Goal: Task Accomplishment & Management: Manage account settings

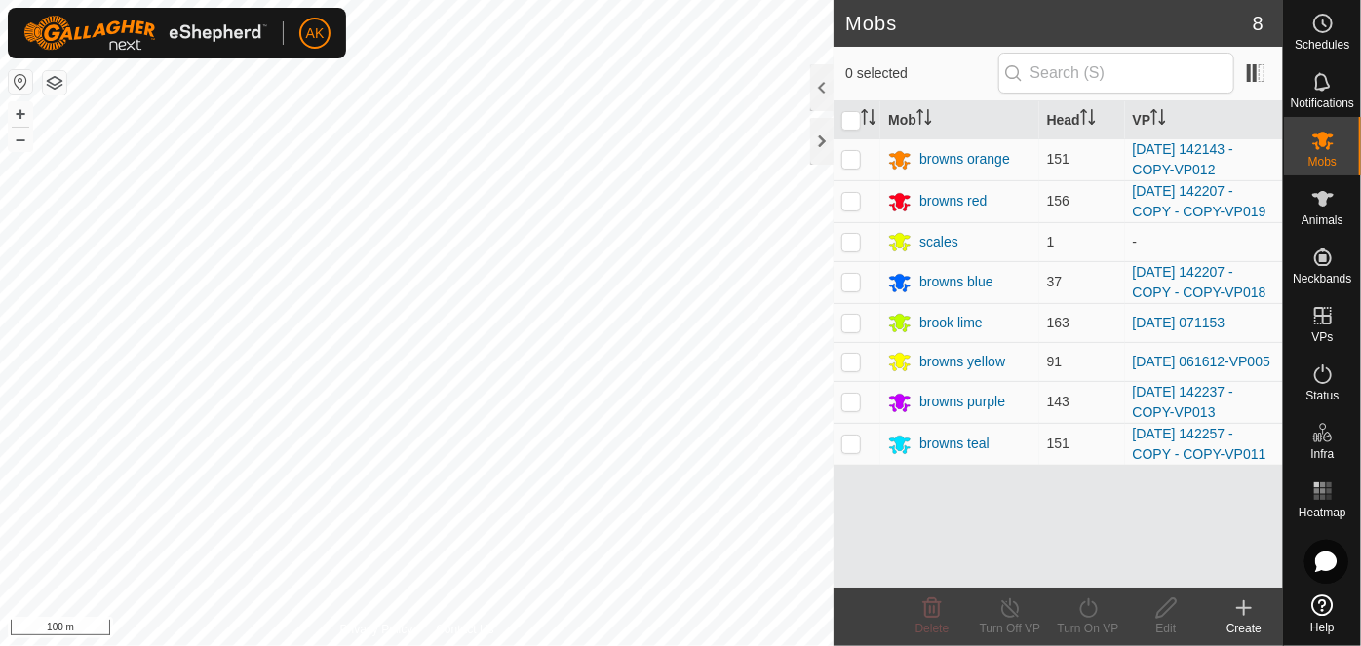
click at [867, 489] on div "Mobs 8 0 selected Mob Head VP browns orange 151 [DATE] 142143 - COPY-VP012 brow…" at bounding box center [641, 323] width 1283 height 646
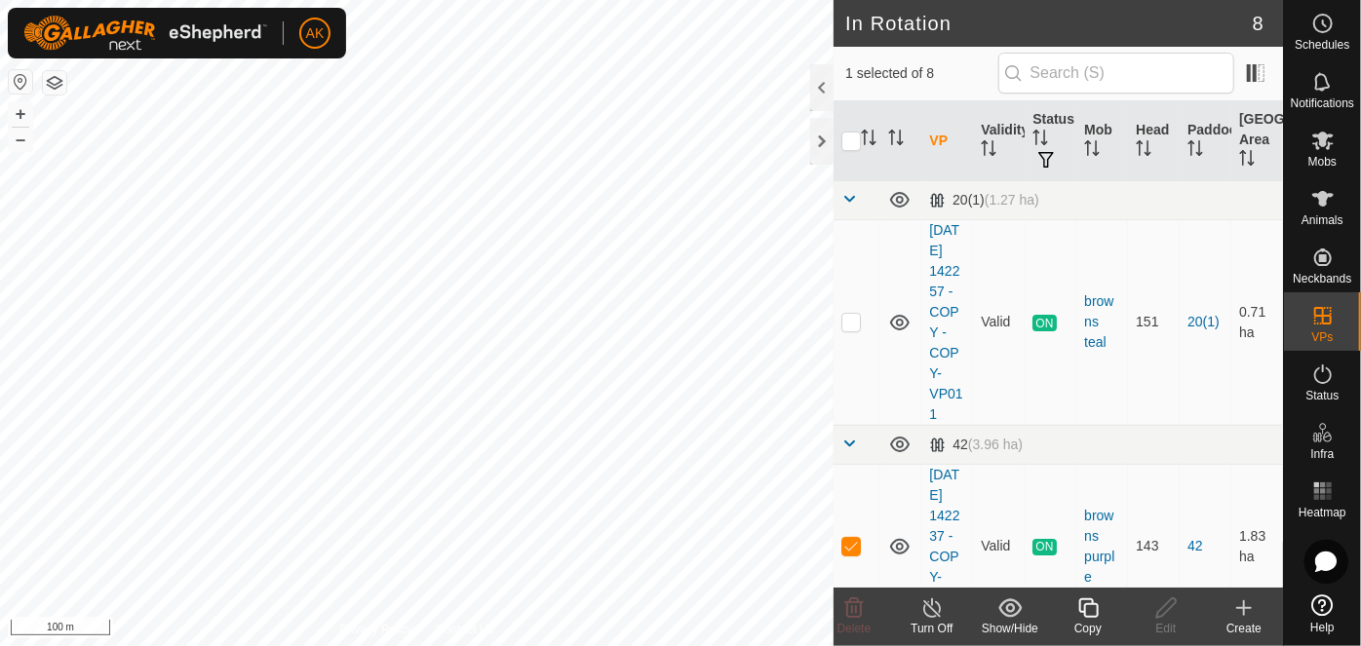
click at [1096, 606] on icon at bounding box center [1088, 608] width 24 height 23
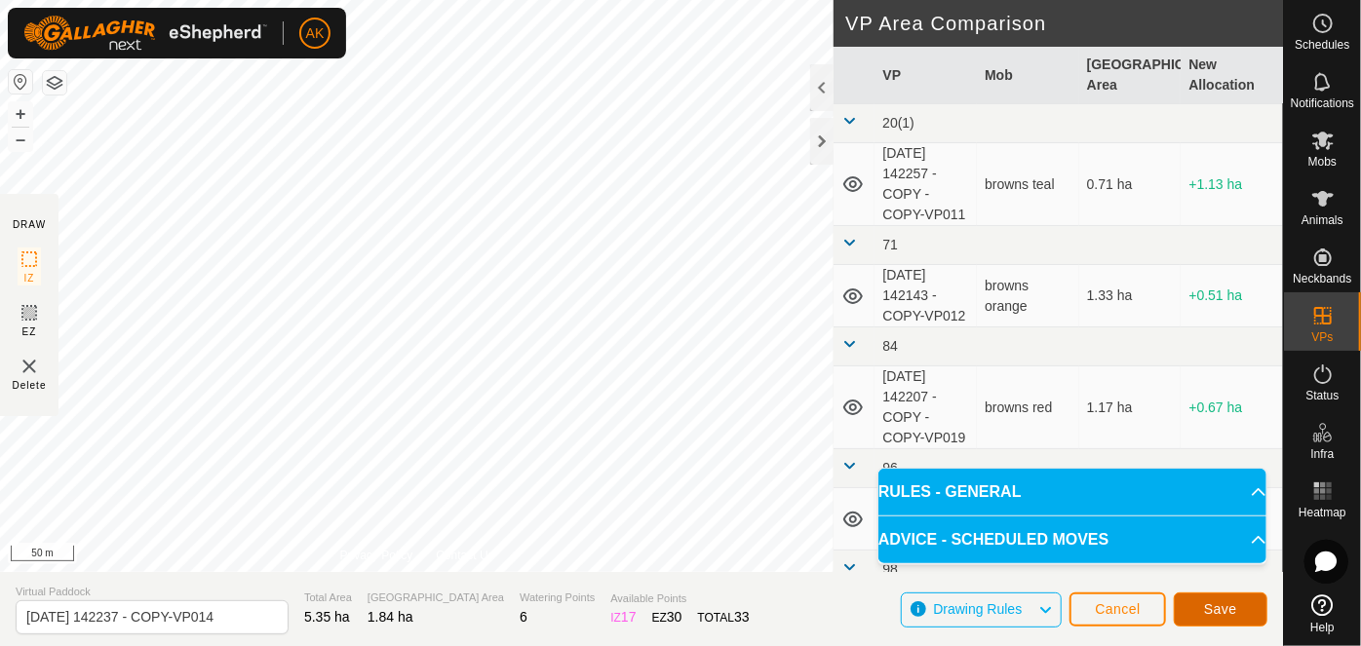
click at [1243, 614] on button "Save" at bounding box center [1221, 610] width 94 height 34
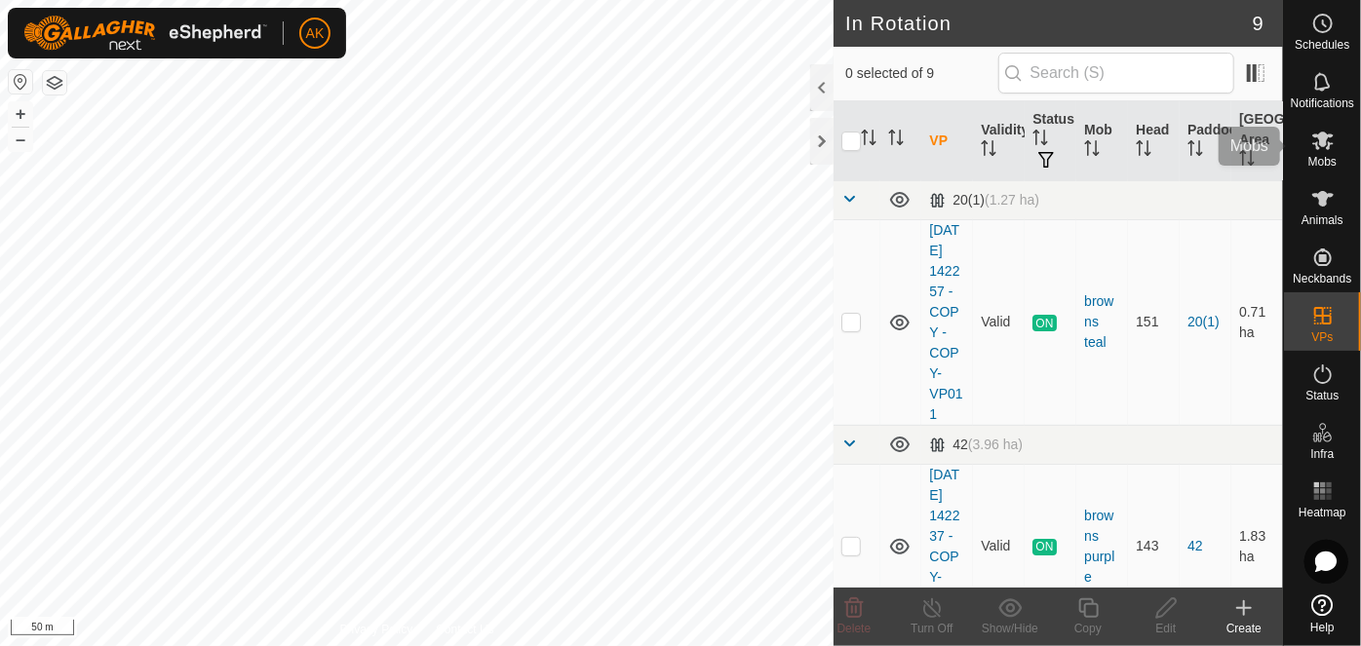
click at [1326, 148] on icon at bounding box center [1322, 141] width 21 height 19
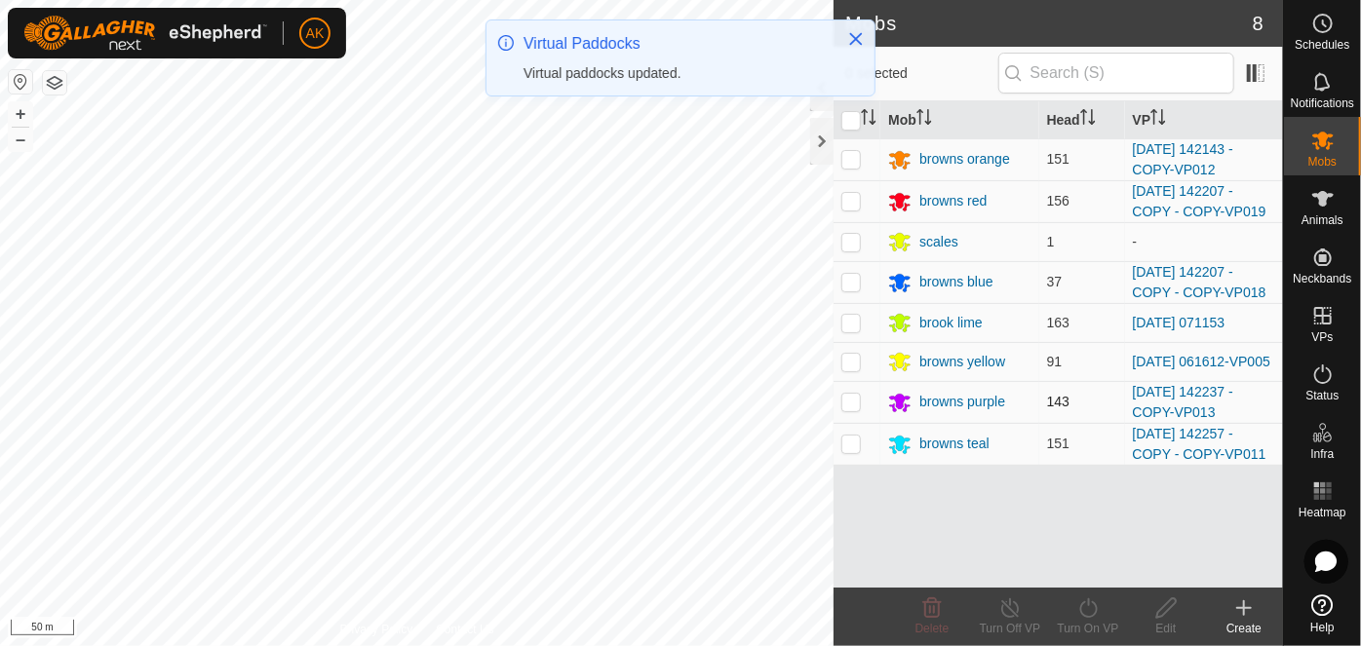
click at [844, 401] on p-checkbox at bounding box center [851, 402] width 20 height 16
checkbox input "true"
click at [1087, 611] on icon at bounding box center [1088, 608] width 24 height 23
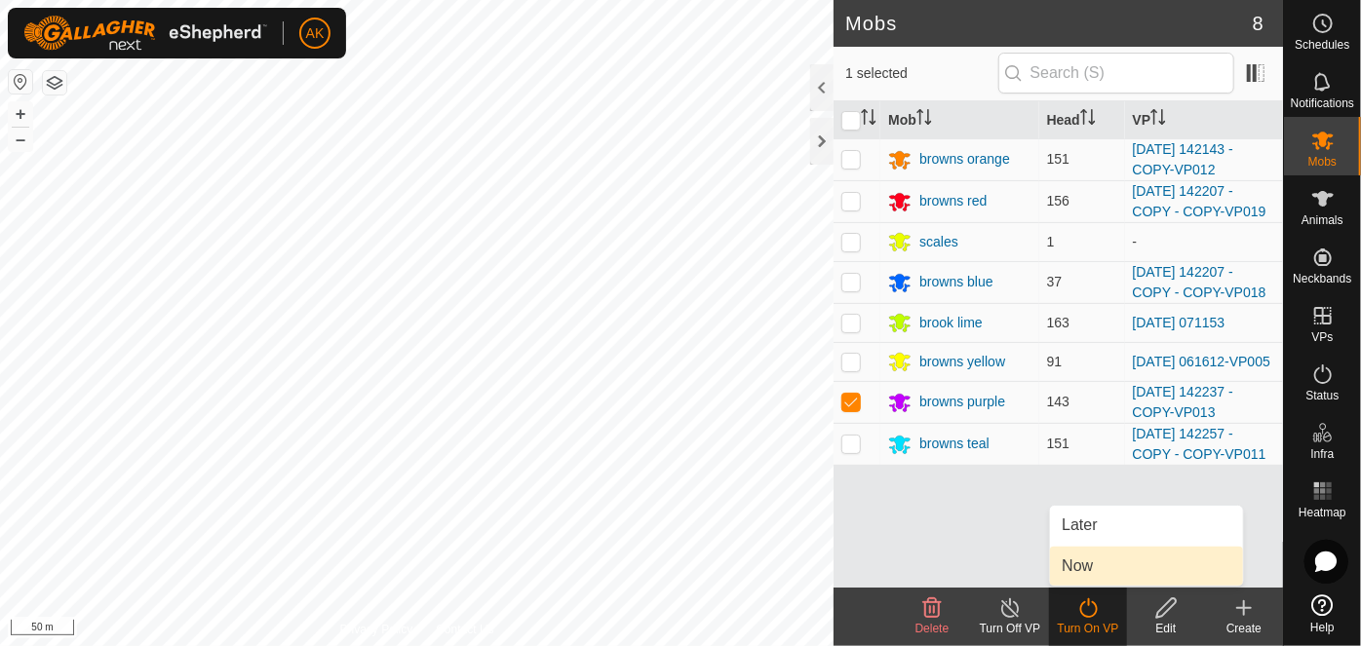
click at [1082, 569] on link "Now" at bounding box center [1146, 566] width 193 height 39
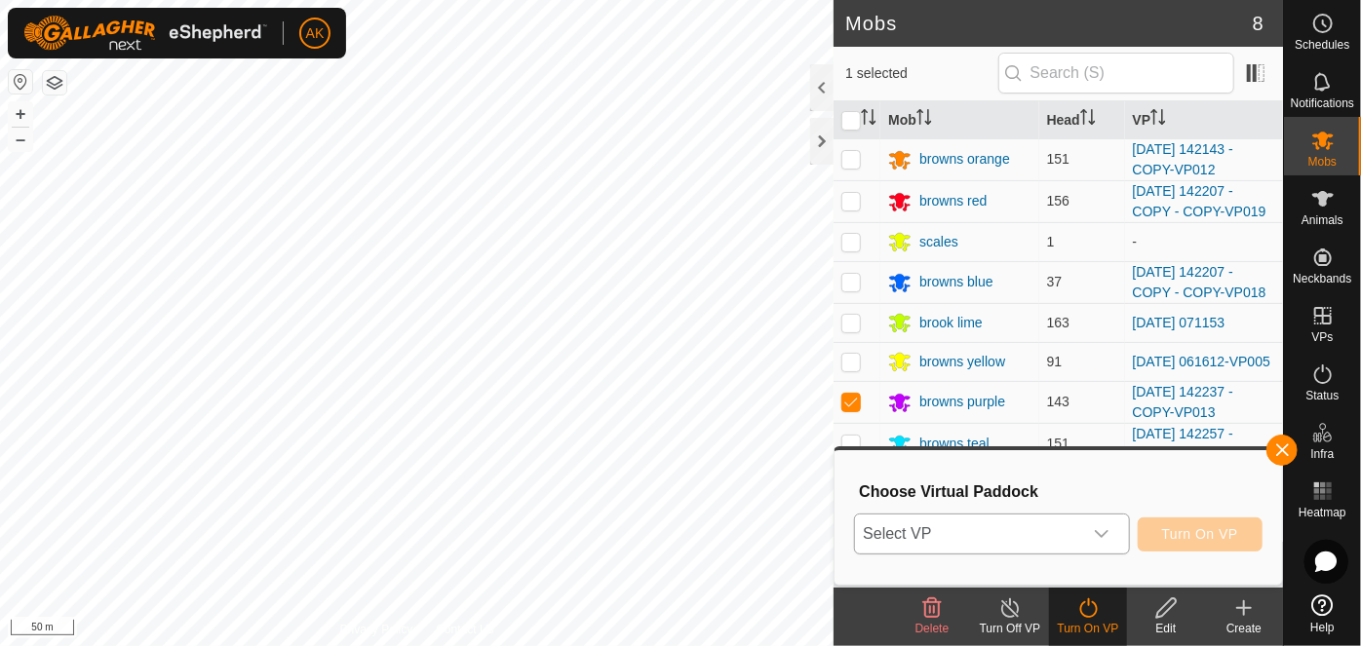
click at [1107, 536] on icon "dropdown trigger" at bounding box center [1102, 535] width 16 height 16
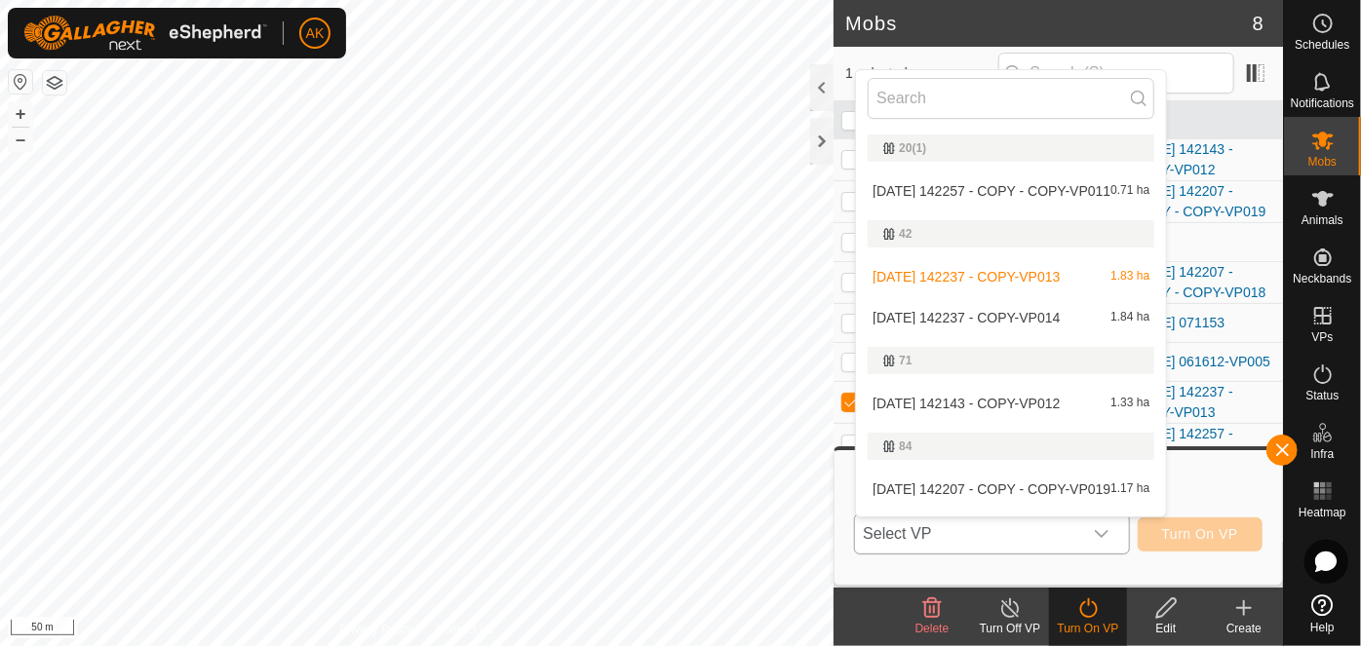
click at [975, 318] on li "[DATE] 142237 - COPY-VP014 1.84 ha" at bounding box center [1011, 317] width 310 height 39
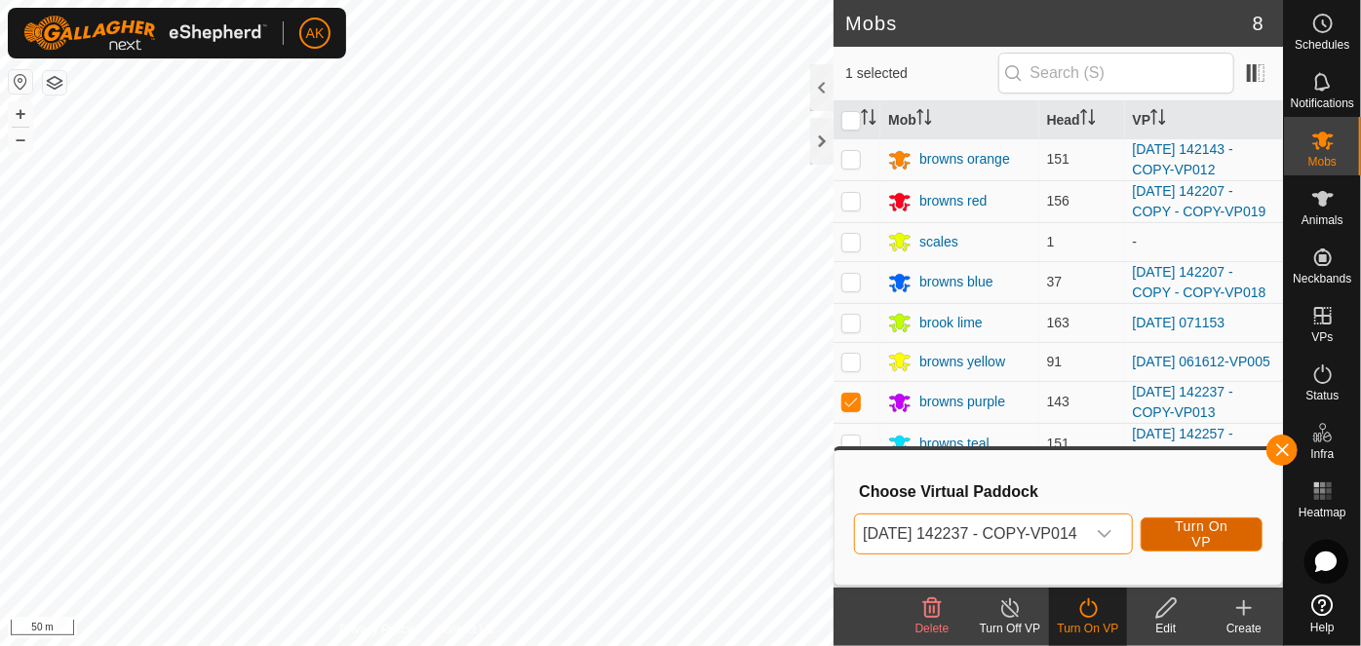
click at [1214, 539] on span "Turn On VP" at bounding box center [1201, 534] width 73 height 31
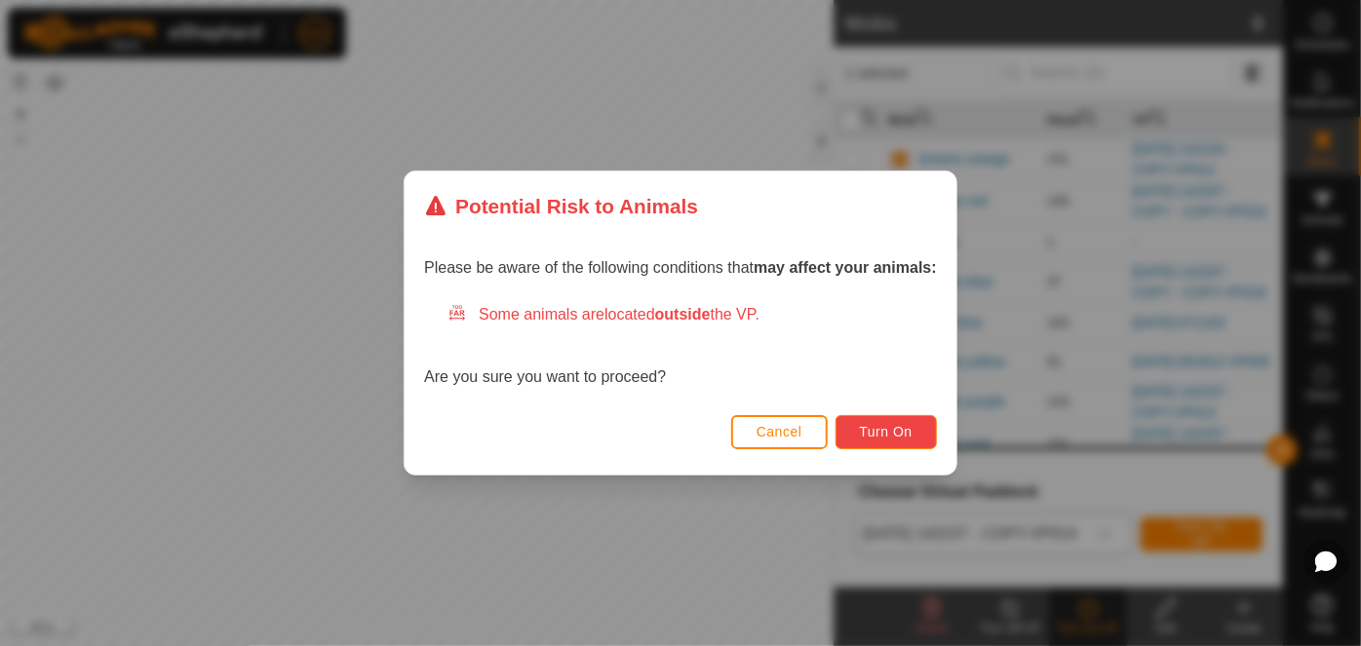
click at [891, 437] on span "Turn On" at bounding box center [886, 432] width 53 height 16
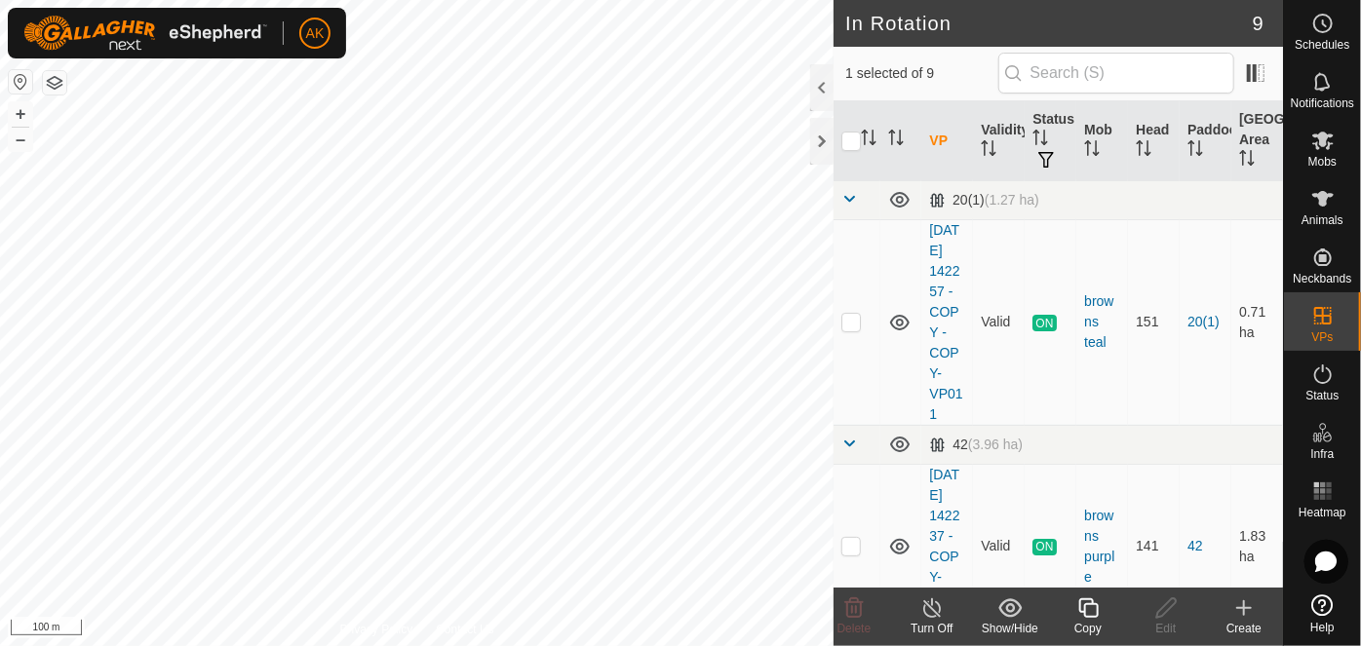
click at [1089, 609] on icon at bounding box center [1088, 608] width 24 height 23
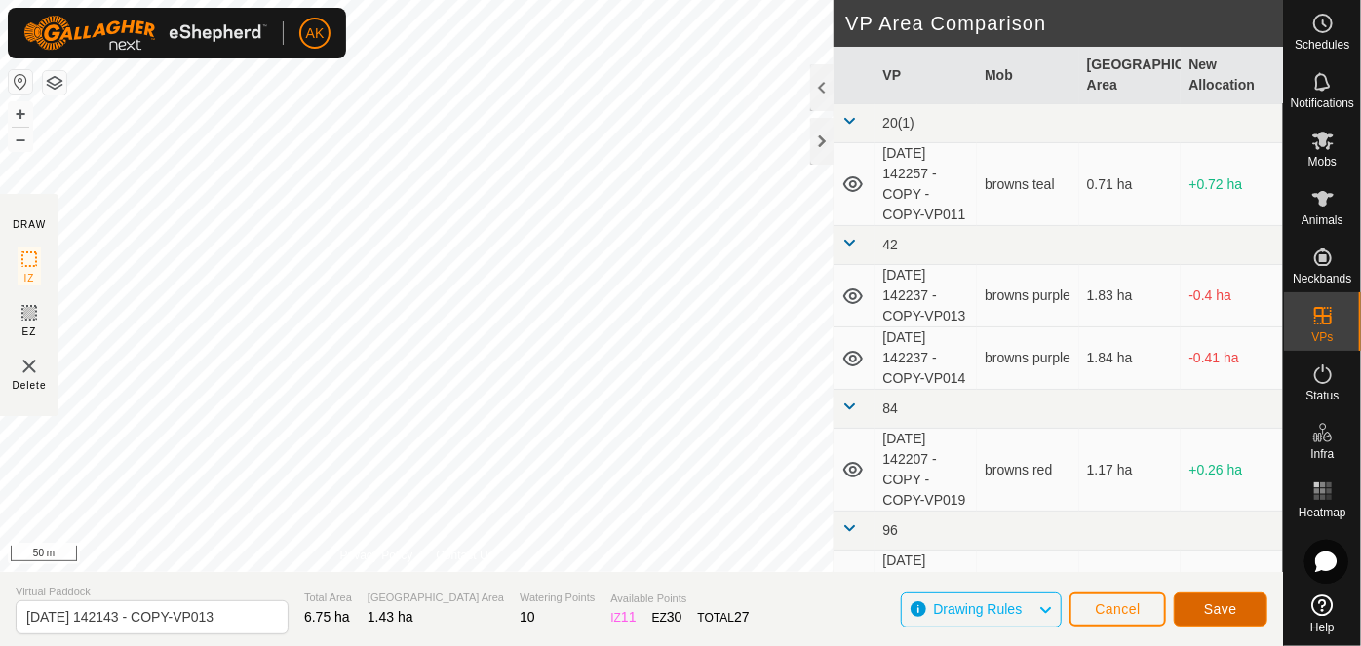
click at [1250, 607] on button "Save" at bounding box center [1221, 610] width 94 height 34
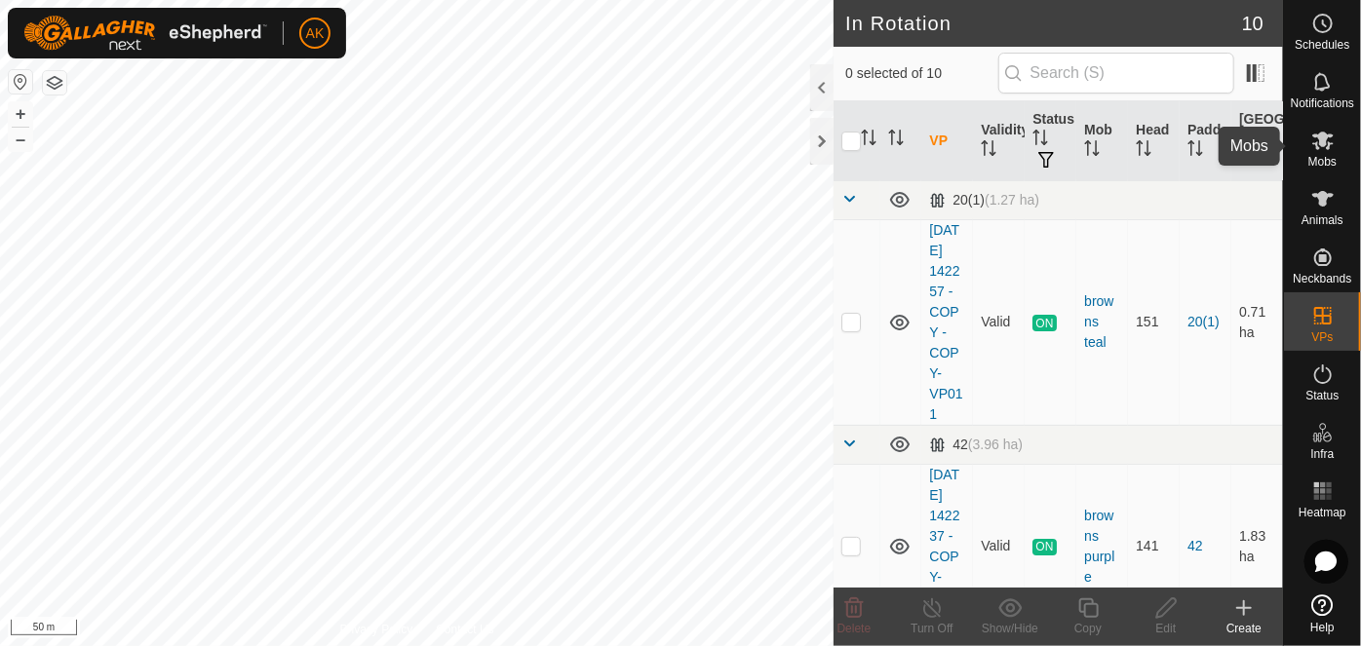
click at [1324, 151] on icon at bounding box center [1322, 140] width 23 height 23
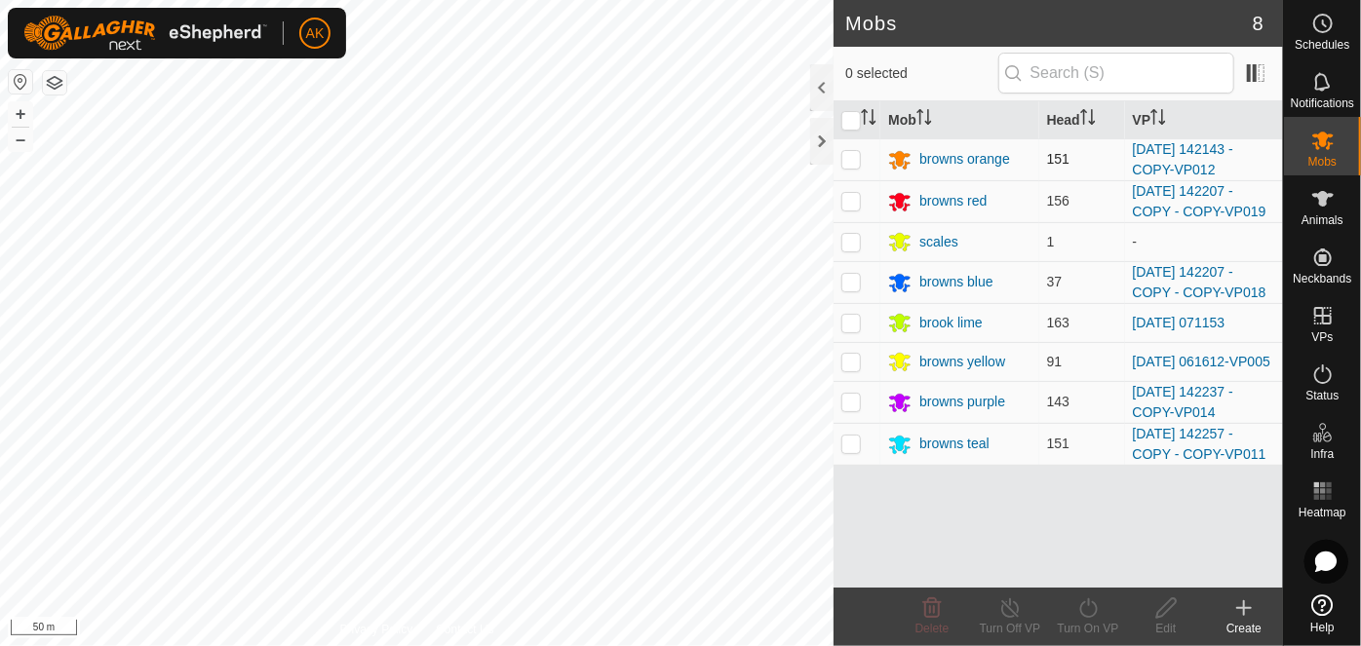
click at [856, 157] on p-checkbox at bounding box center [851, 159] width 20 height 16
checkbox input "true"
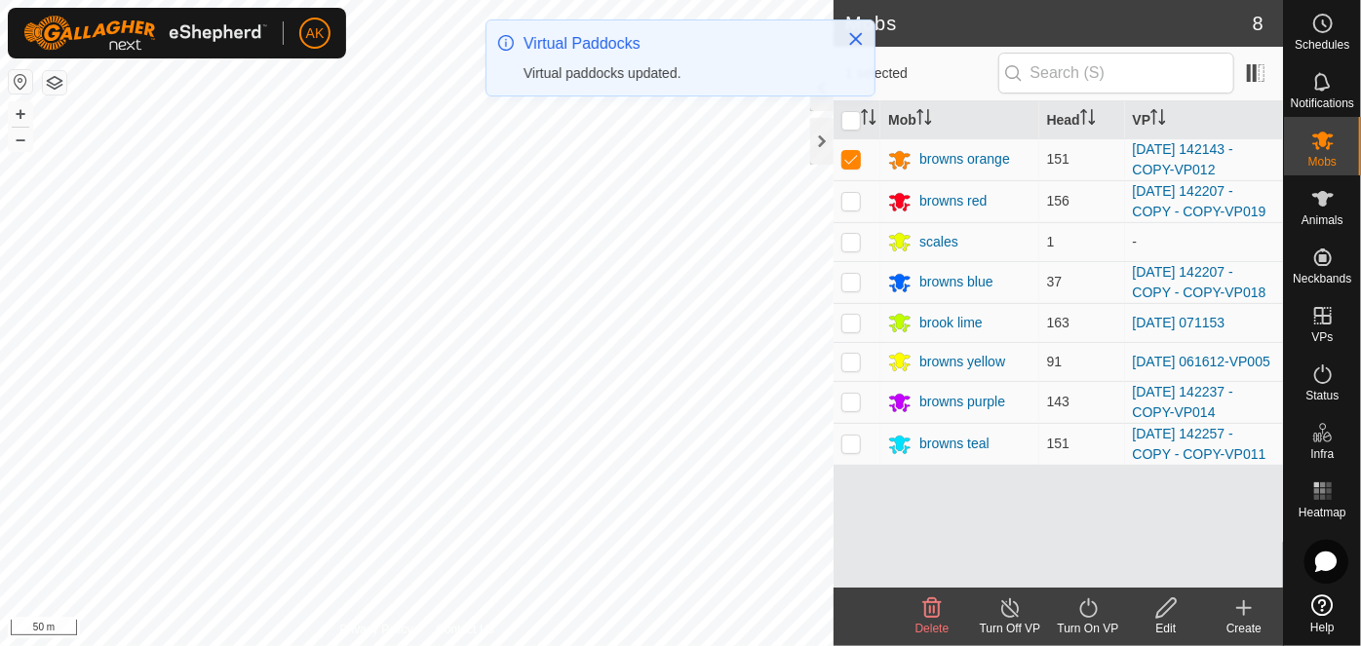
click at [1098, 613] on icon at bounding box center [1088, 608] width 24 height 23
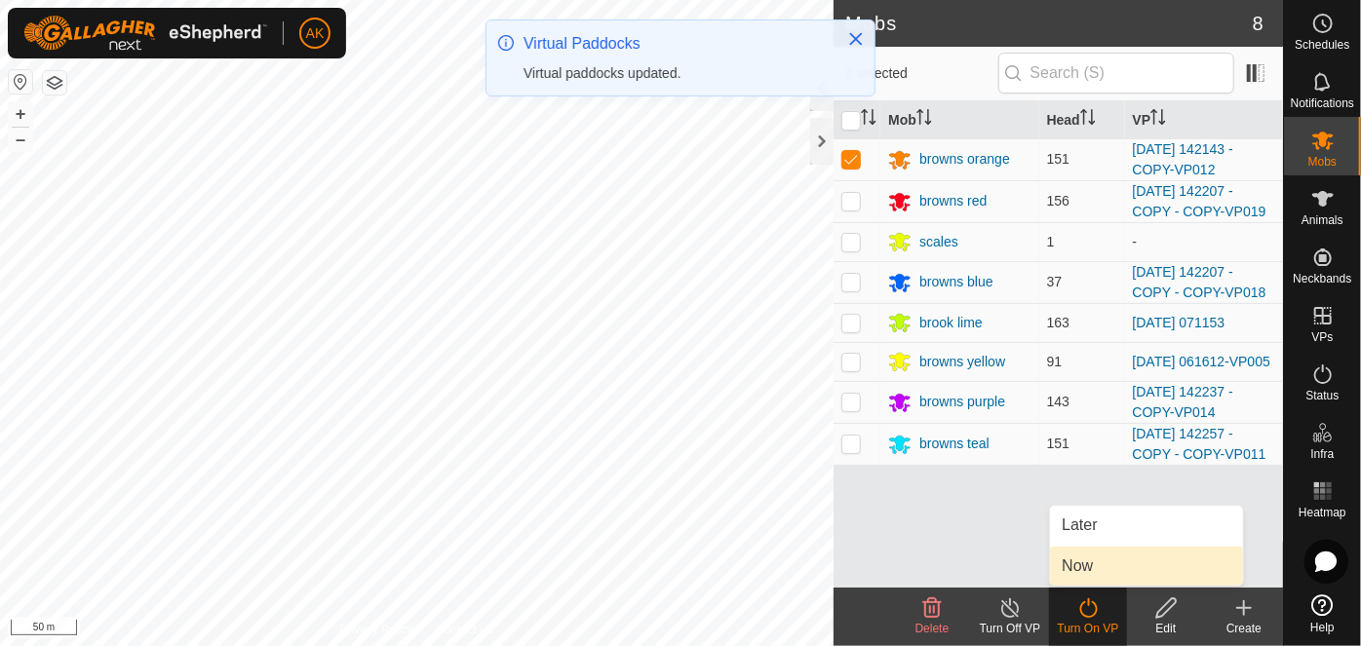
click at [1100, 576] on link "Now" at bounding box center [1146, 566] width 193 height 39
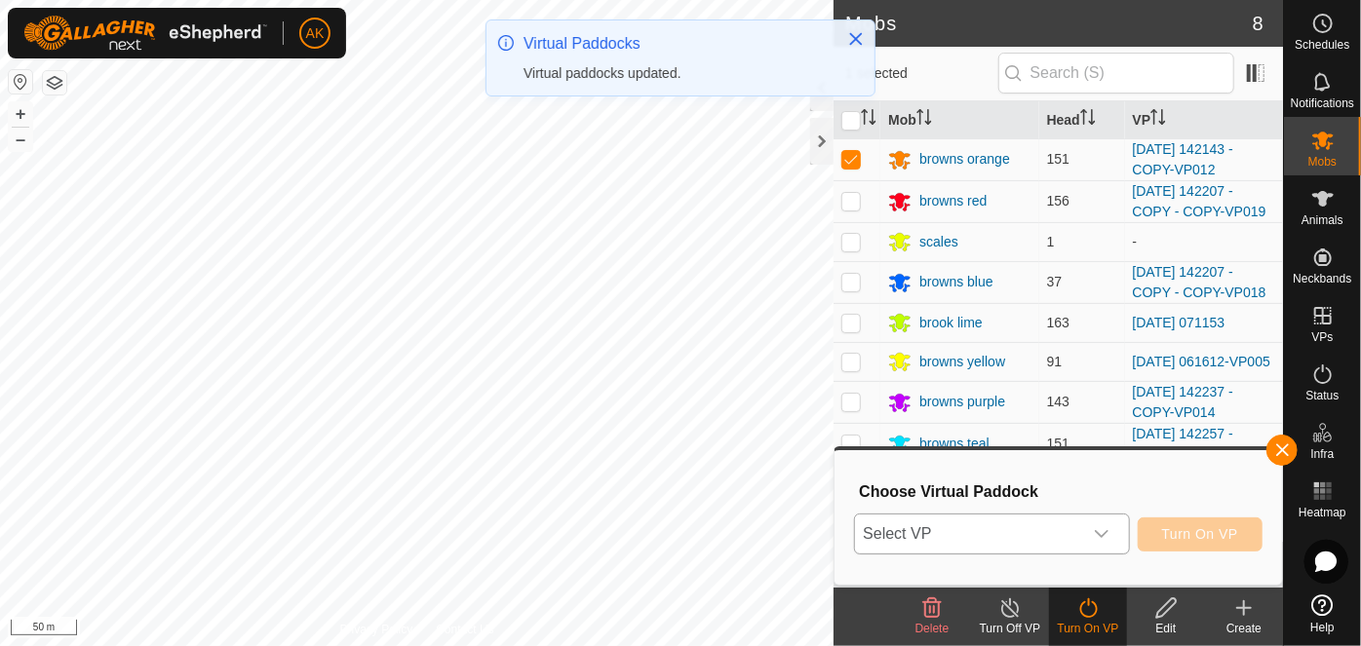
click at [1041, 527] on span "Select VP" at bounding box center [968, 534] width 226 height 39
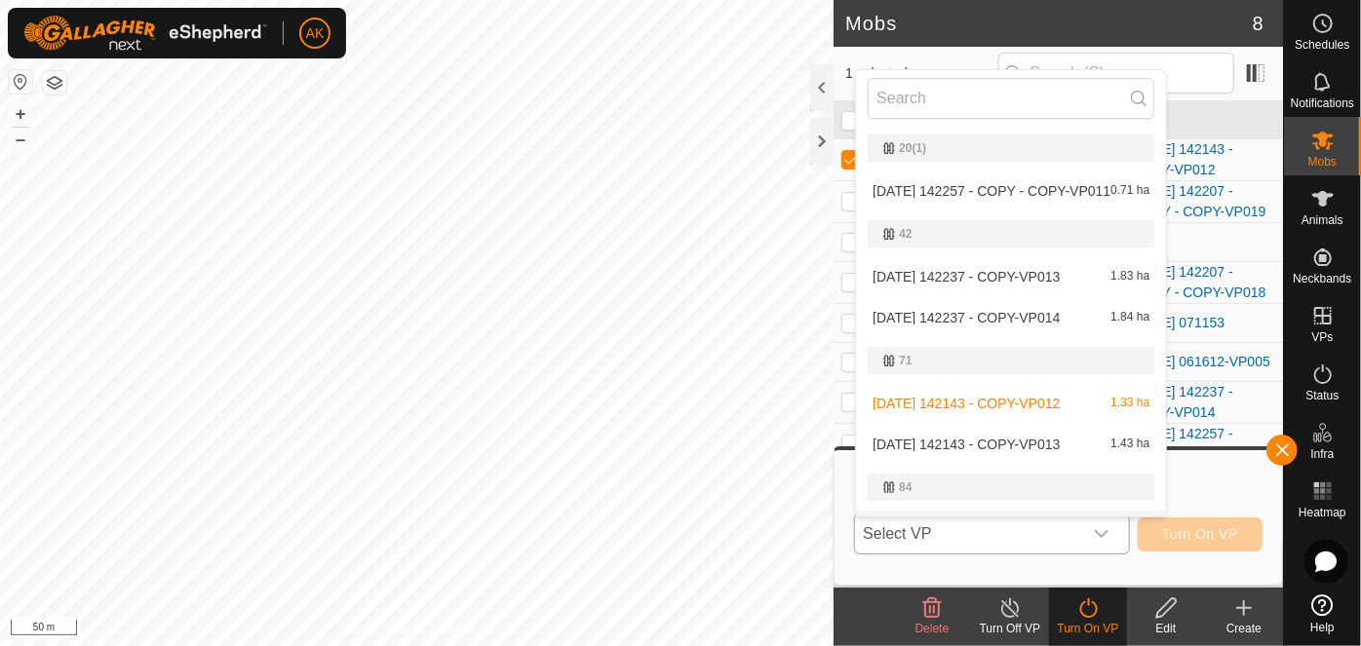
scroll to position [33, 0]
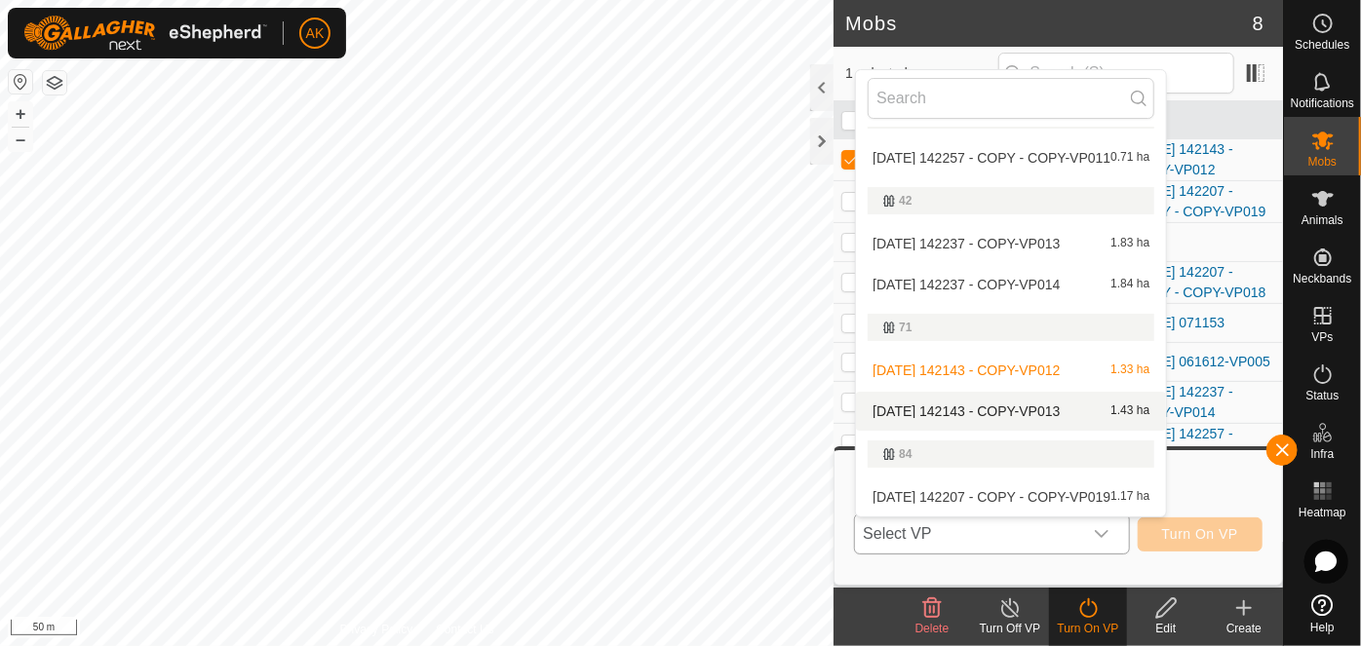
click at [1025, 404] on li "[DATE] 142143 - COPY-VP013 1.43 ha" at bounding box center [1011, 411] width 310 height 39
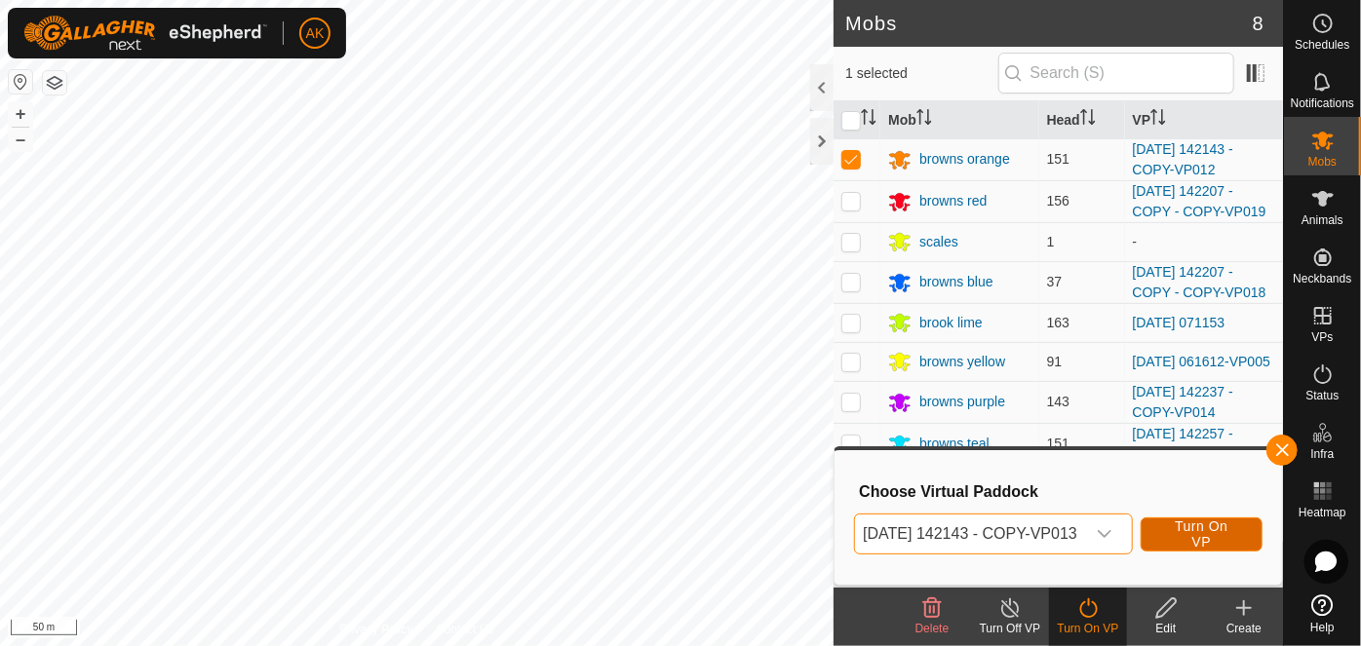
click at [1208, 535] on span "Turn On VP" at bounding box center [1201, 534] width 73 height 31
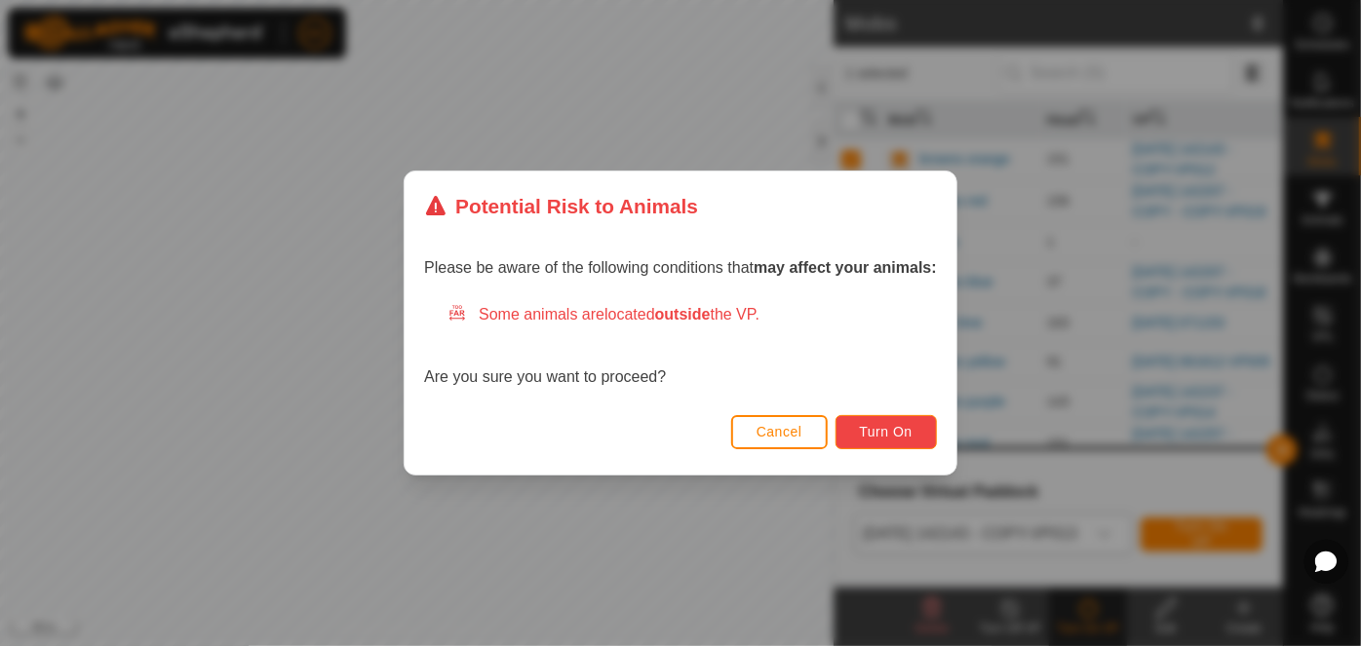
click at [903, 429] on span "Turn On" at bounding box center [886, 432] width 53 height 16
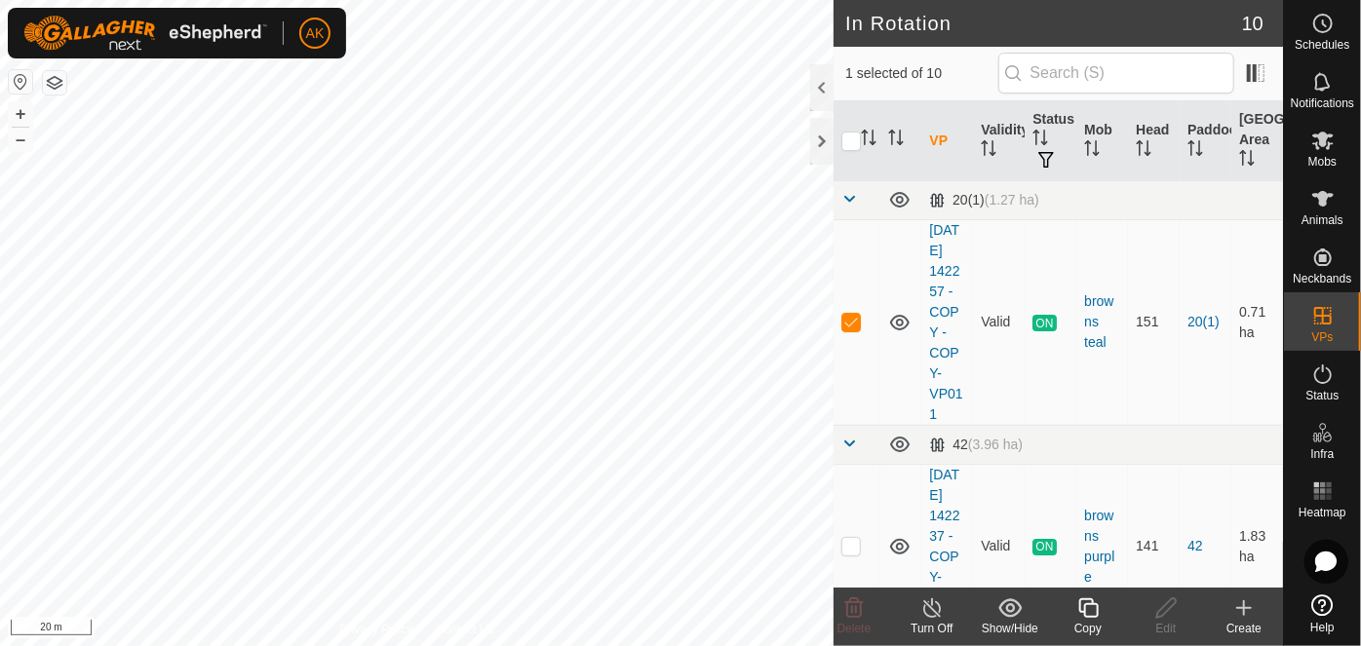
click at [1092, 603] on icon at bounding box center [1088, 608] width 24 height 23
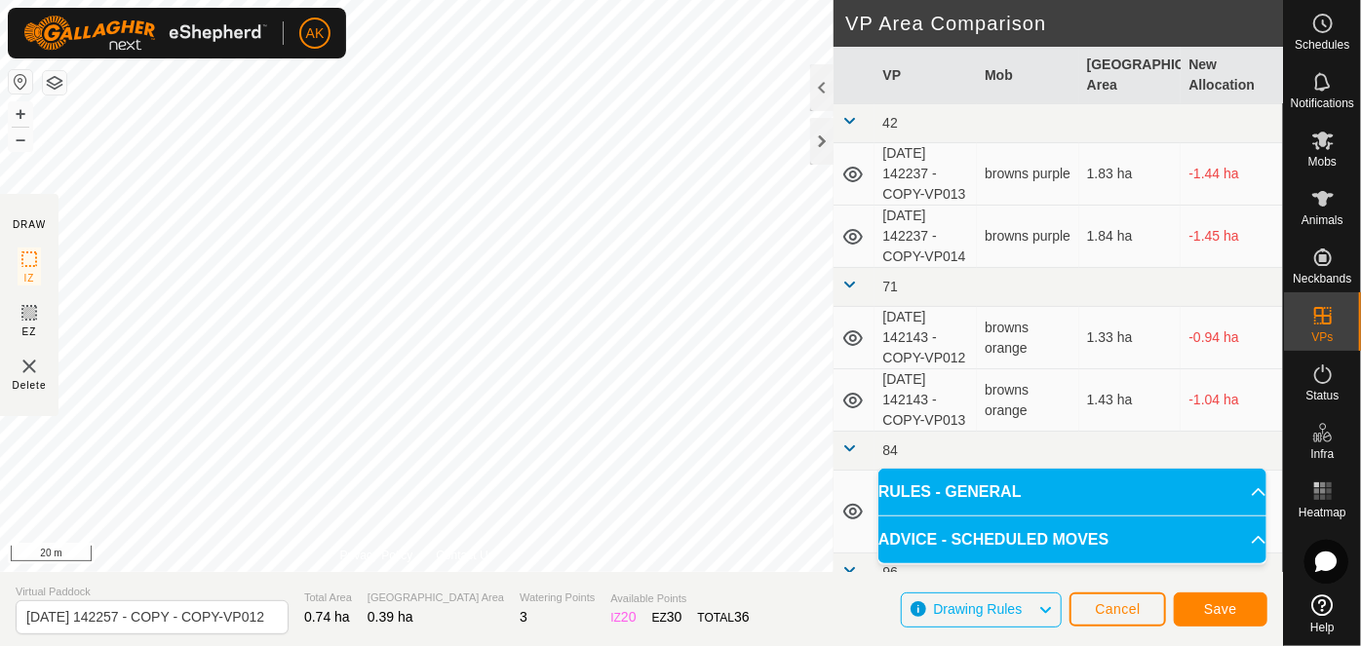
click at [488, 591] on div "DRAW IZ EZ Delete Privacy Policy Contact Us IZ interior angle must be larger th…" at bounding box center [641, 323] width 1283 height 646
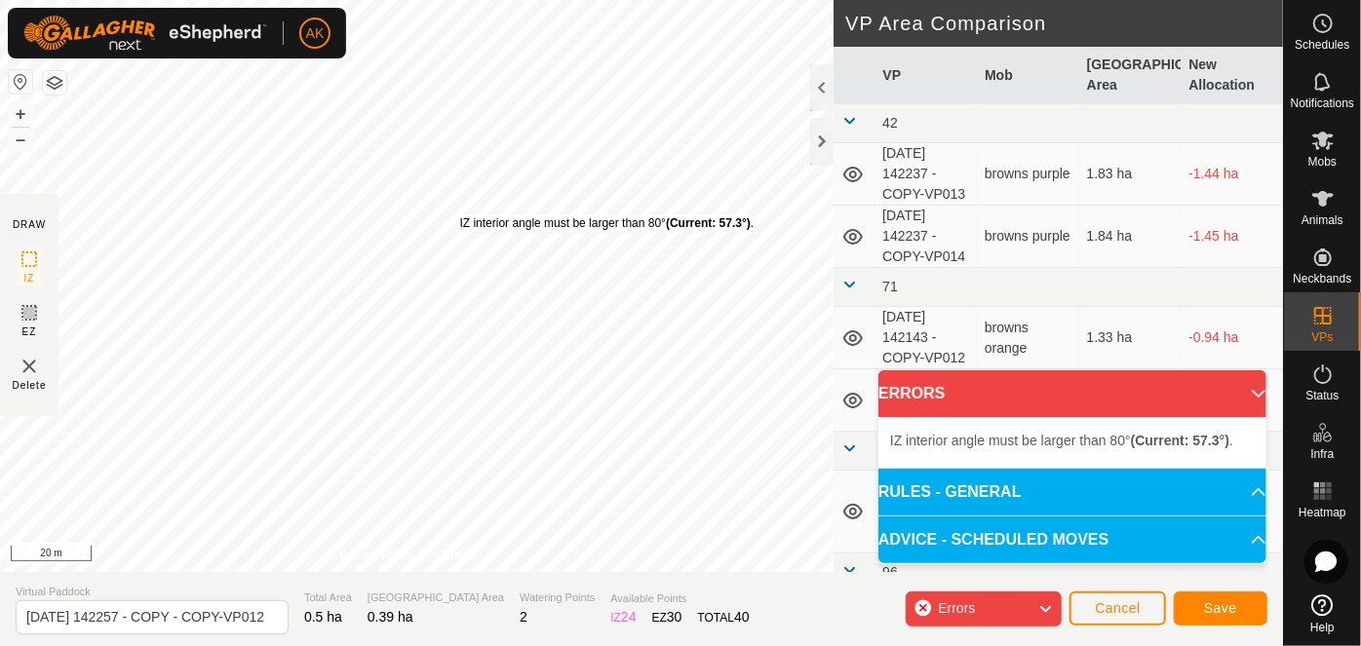
click at [465, 212] on div "IZ interior angle must be larger than 80° (Current: 57.3°) . + – ⇧ i 20 m" at bounding box center [417, 286] width 834 height 572
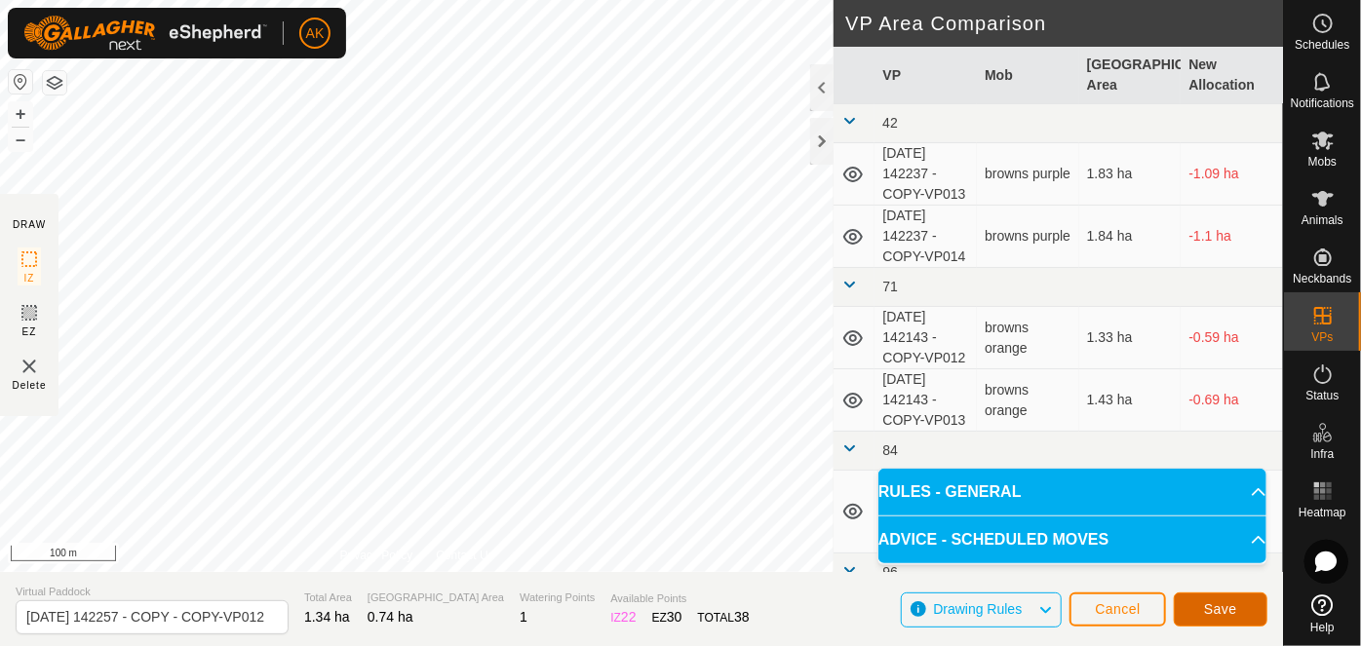
click at [1221, 616] on span "Save" at bounding box center [1220, 610] width 33 height 16
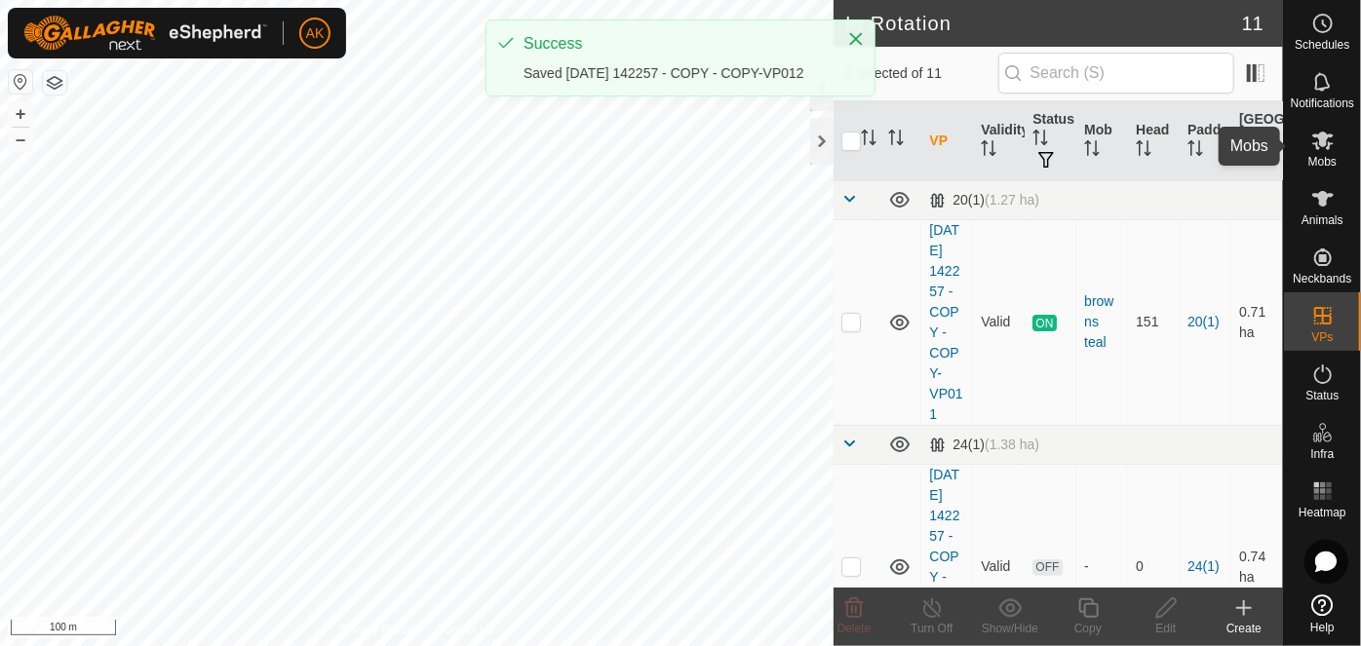
click at [1320, 140] on icon at bounding box center [1322, 141] width 21 height 19
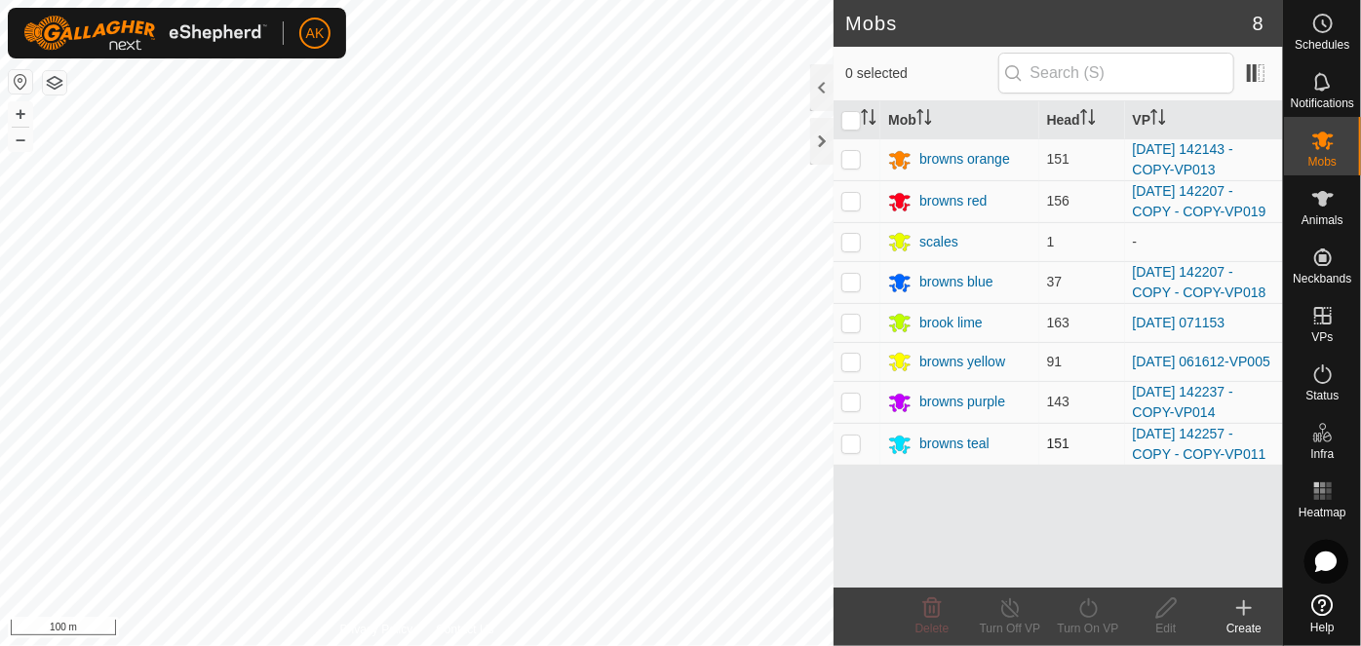
click at [860, 450] on p-checkbox at bounding box center [851, 444] width 20 height 16
checkbox input "true"
click at [1097, 615] on icon at bounding box center [1088, 608] width 24 height 23
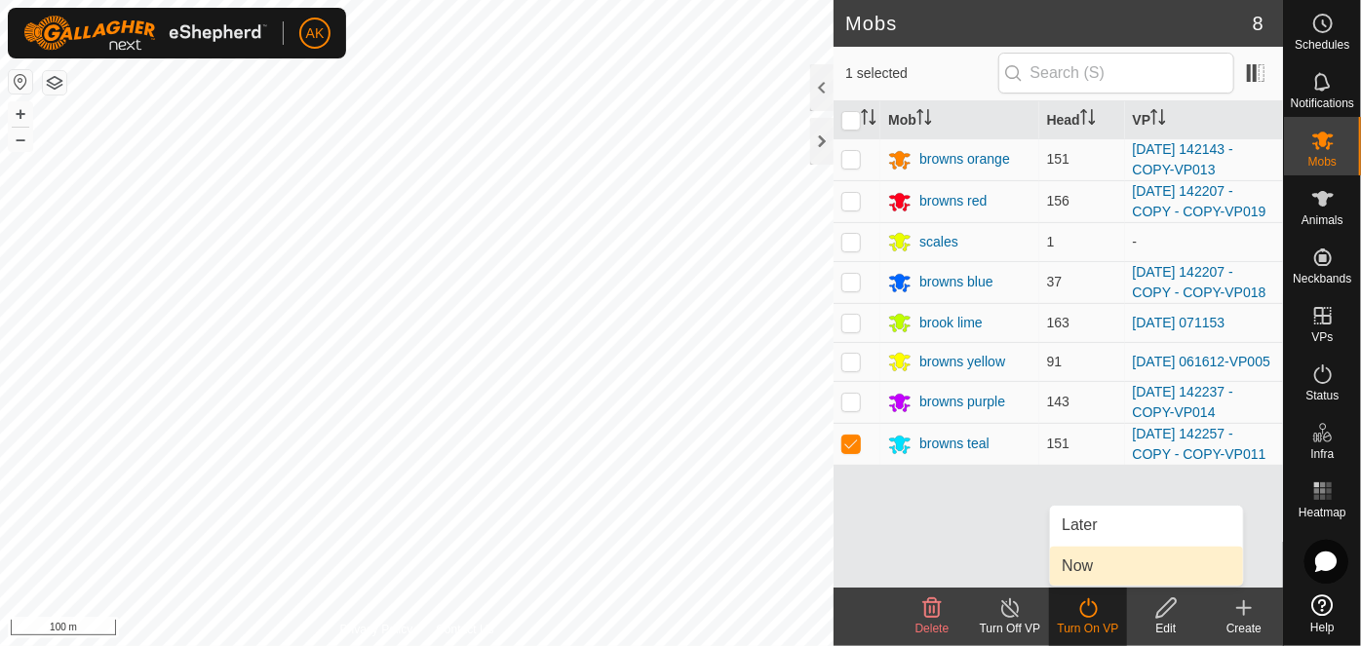
click at [1078, 570] on link "Now" at bounding box center [1146, 566] width 193 height 39
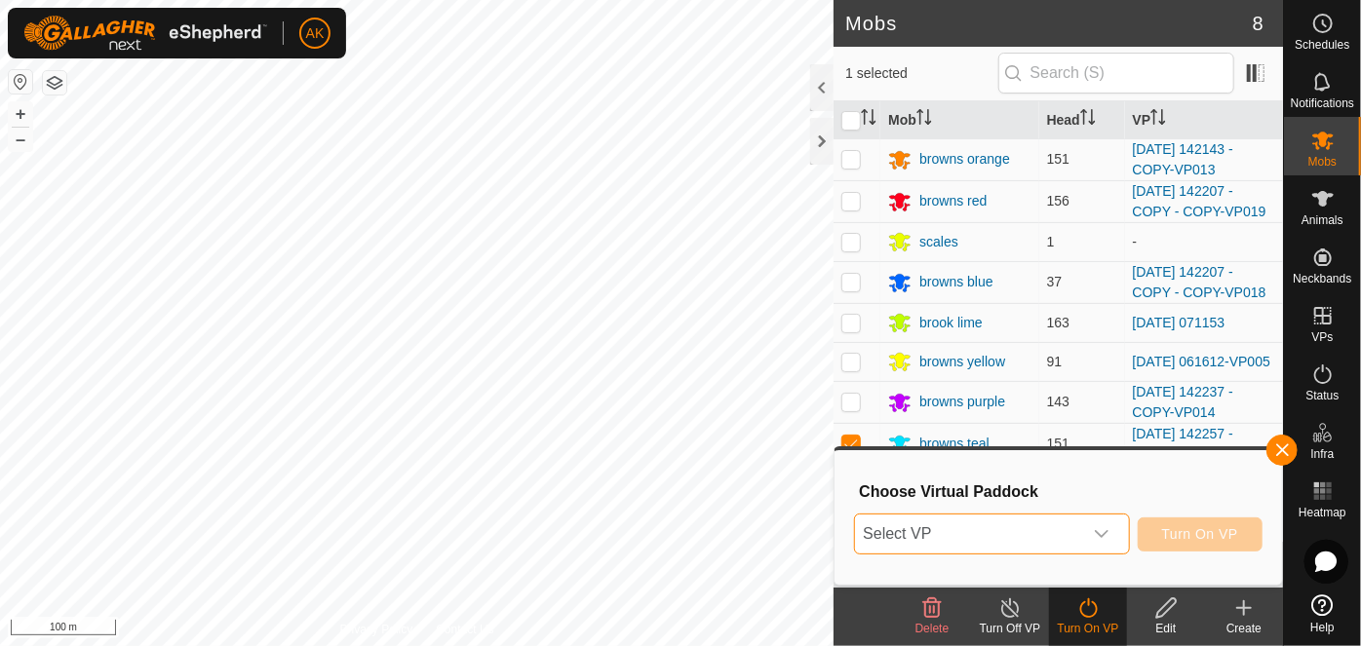
click at [918, 530] on span "Select VP" at bounding box center [968, 534] width 226 height 39
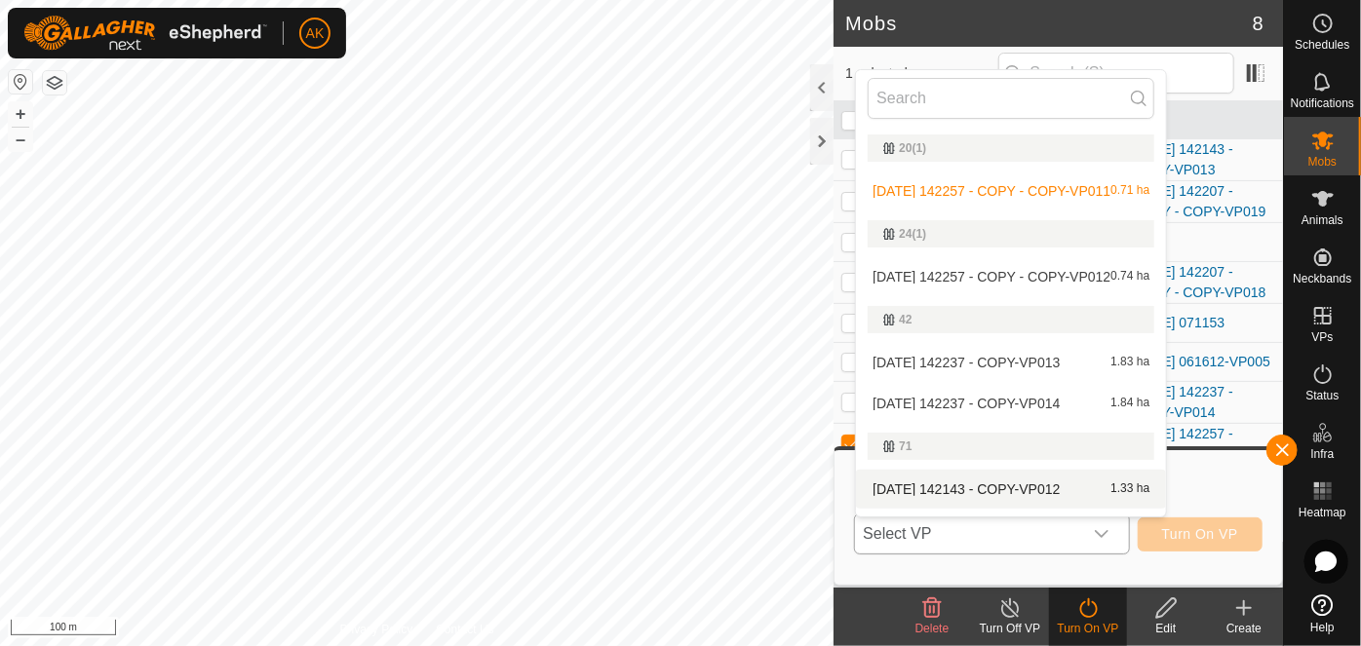
scroll to position [33, 0]
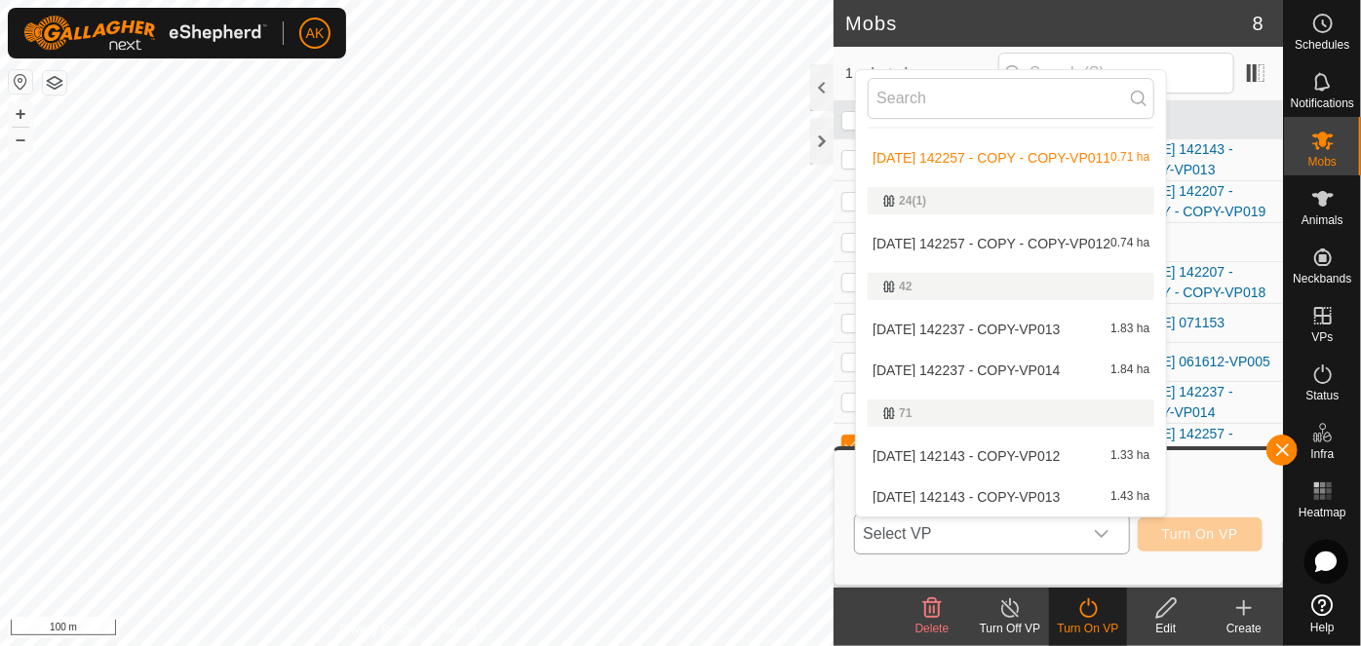
click at [957, 245] on li "[DATE] 142257 - COPY - COPY-VP012 0.74 ha" at bounding box center [1011, 243] width 310 height 39
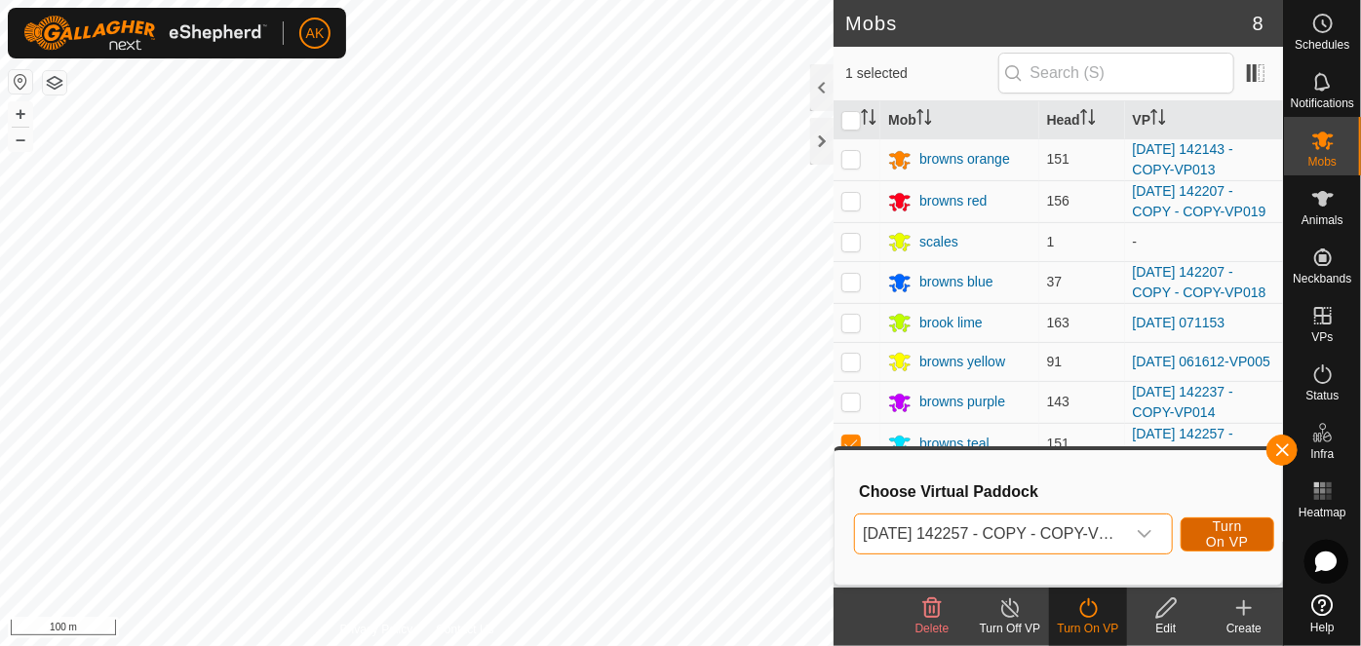
click at [1236, 539] on span "Turn On VP" at bounding box center [1227, 534] width 45 height 31
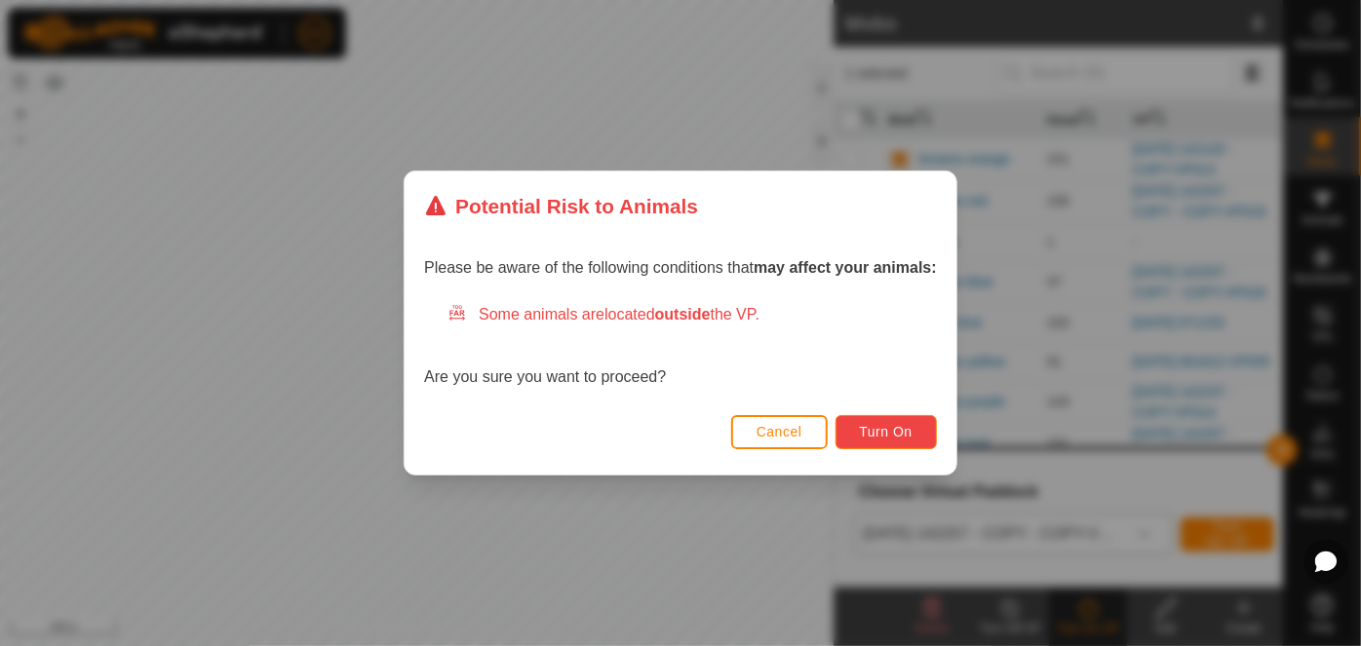
click at [879, 429] on span "Turn On" at bounding box center [886, 432] width 53 height 16
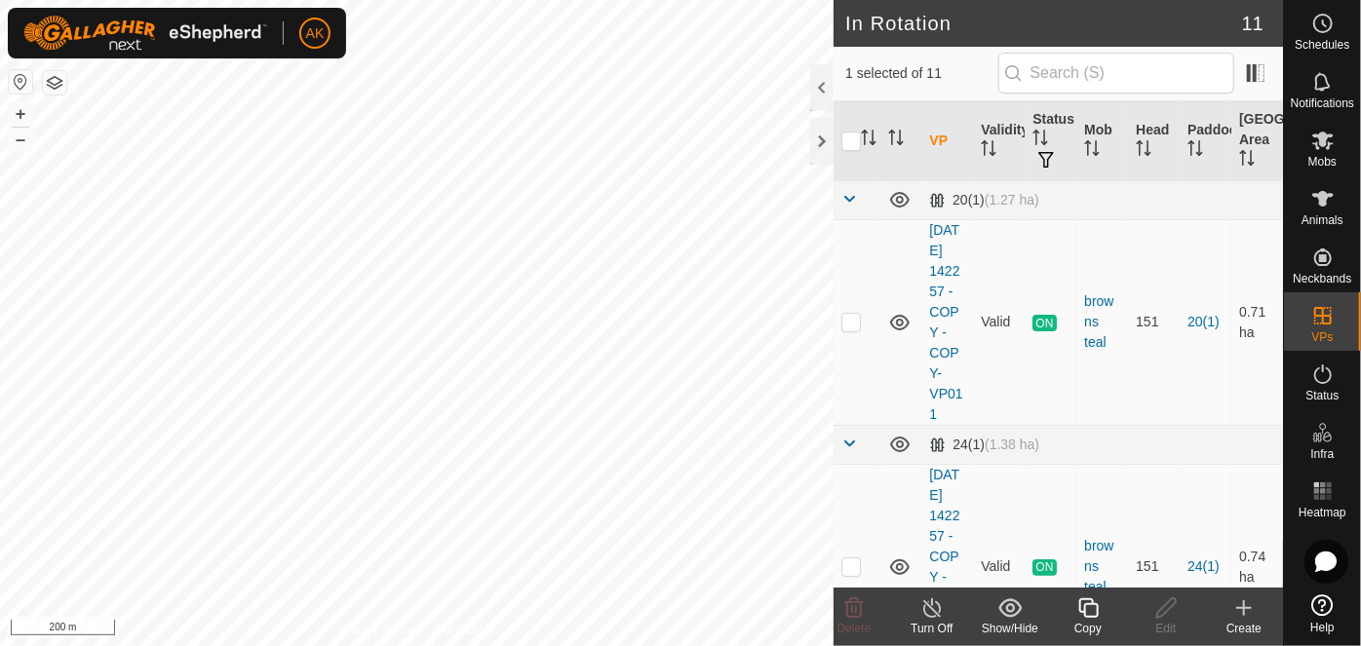
click at [1092, 616] on icon at bounding box center [1088, 609] width 20 height 20
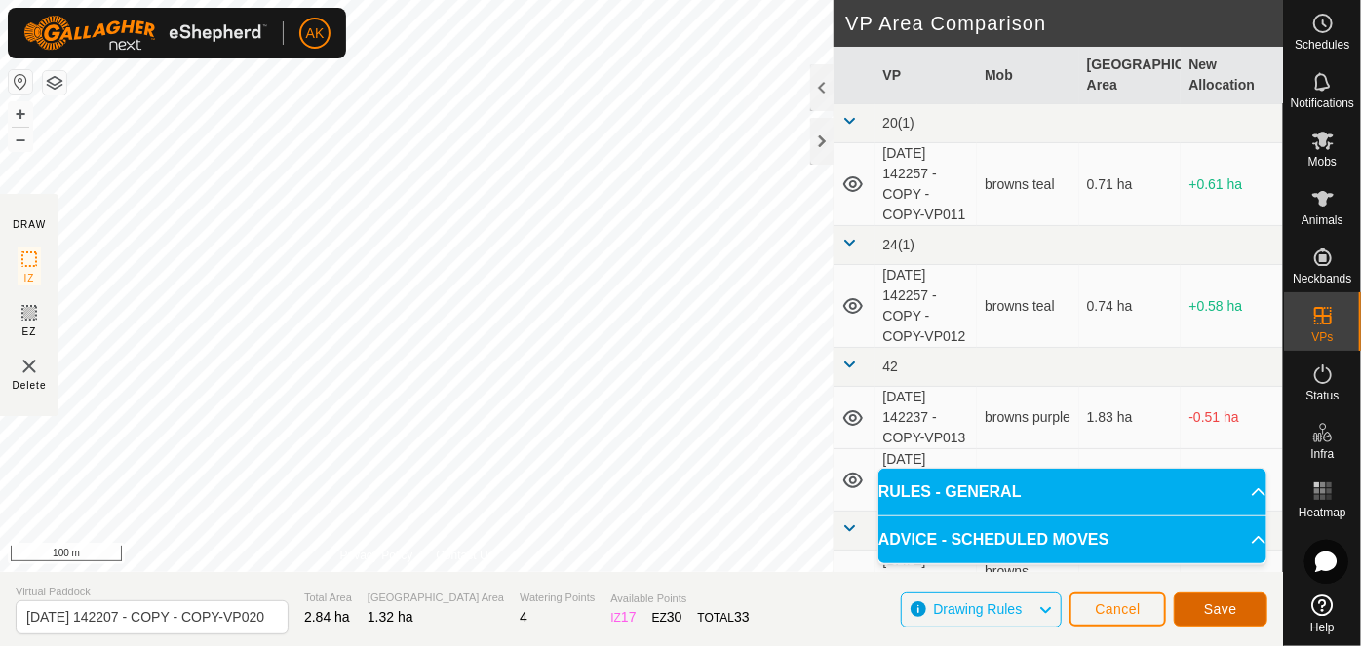
click at [1222, 613] on span "Save" at bounding box center [1220, 610] width 33 height 16
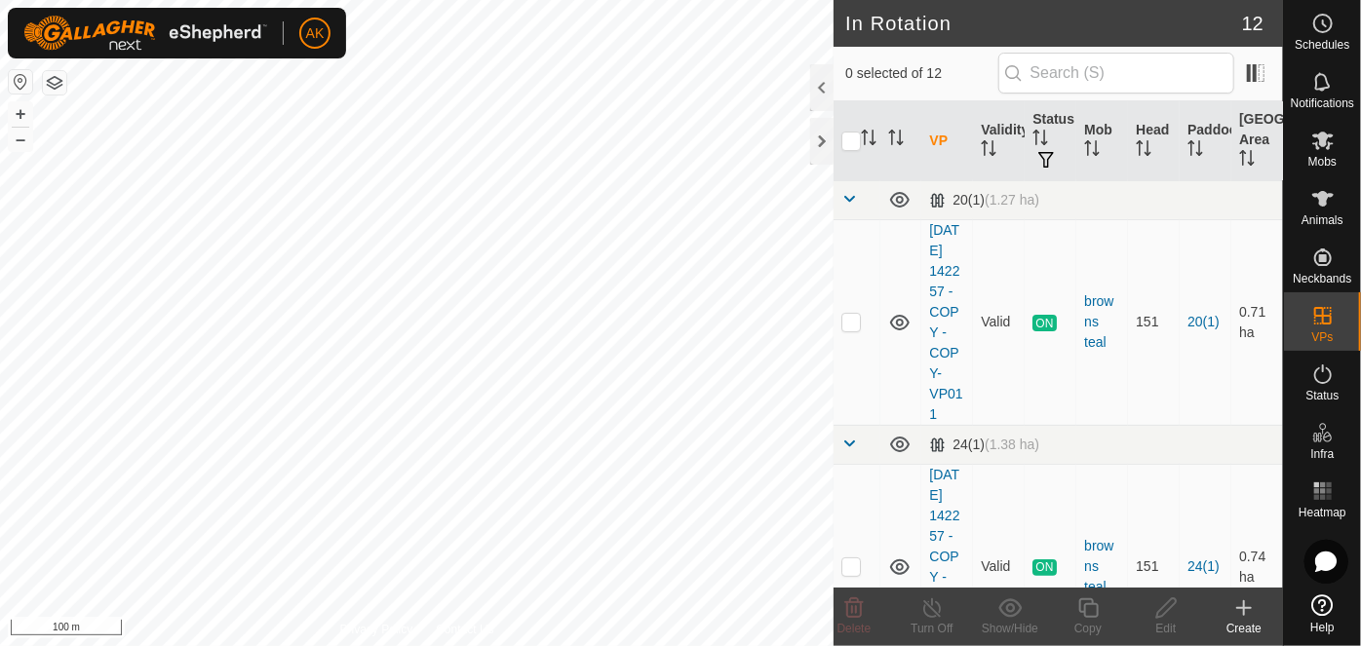
checkbox input "true"
click at [1089, 612] on icon at bounding box center [1088, 608] width 24 height 23
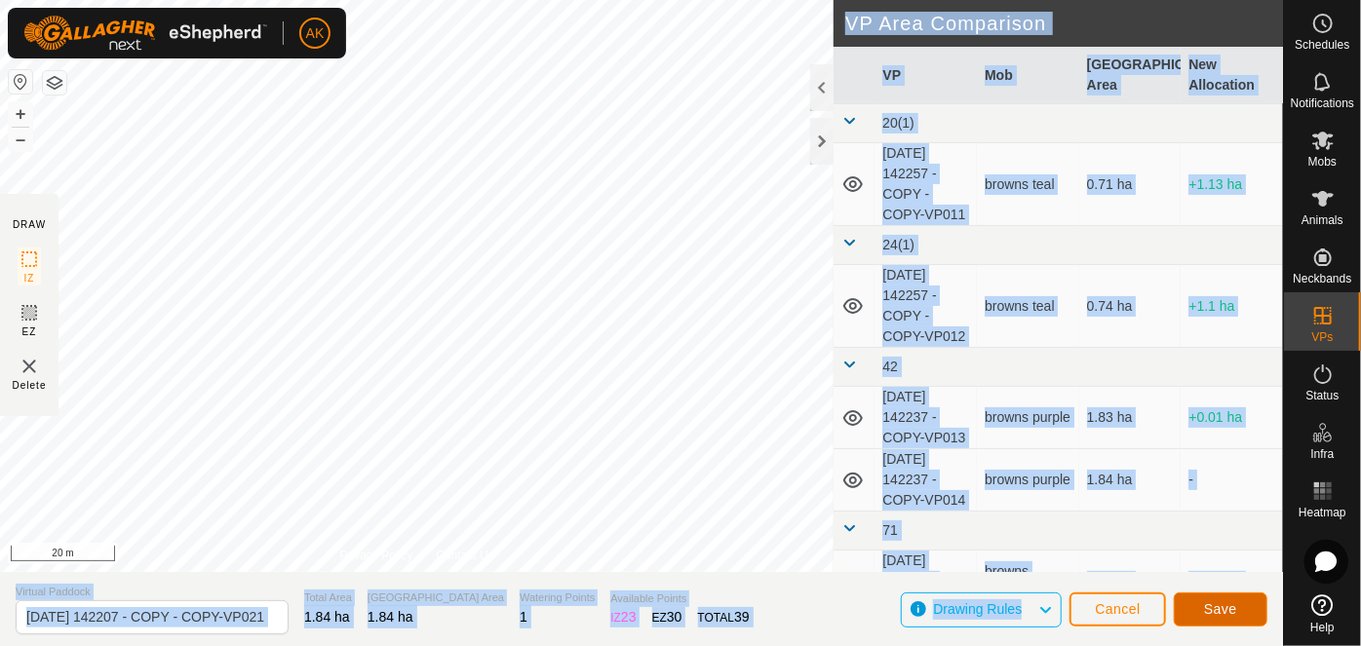
click at [1217, 606] on span "Save" at bounding box center [1220, 610] width 33 height 16
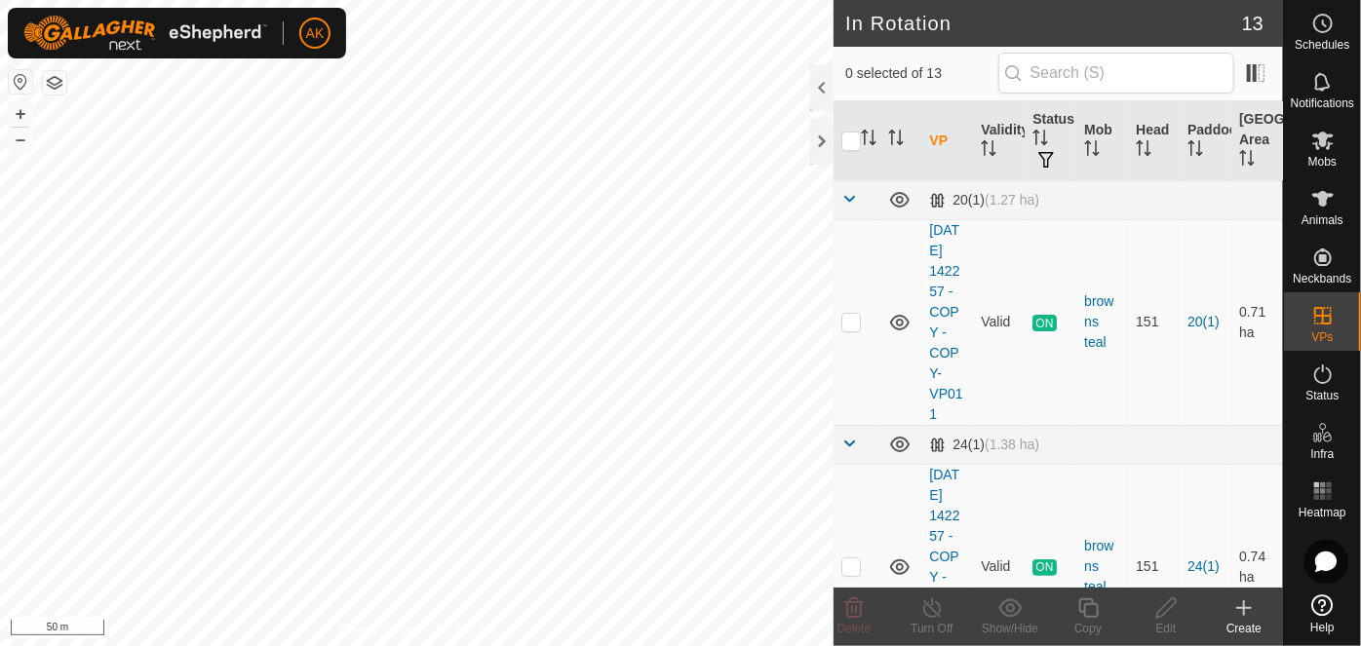
checkbox input "true"
click at [1079, 604] on icon at bounding box center [1088, 609] width 20 height 20
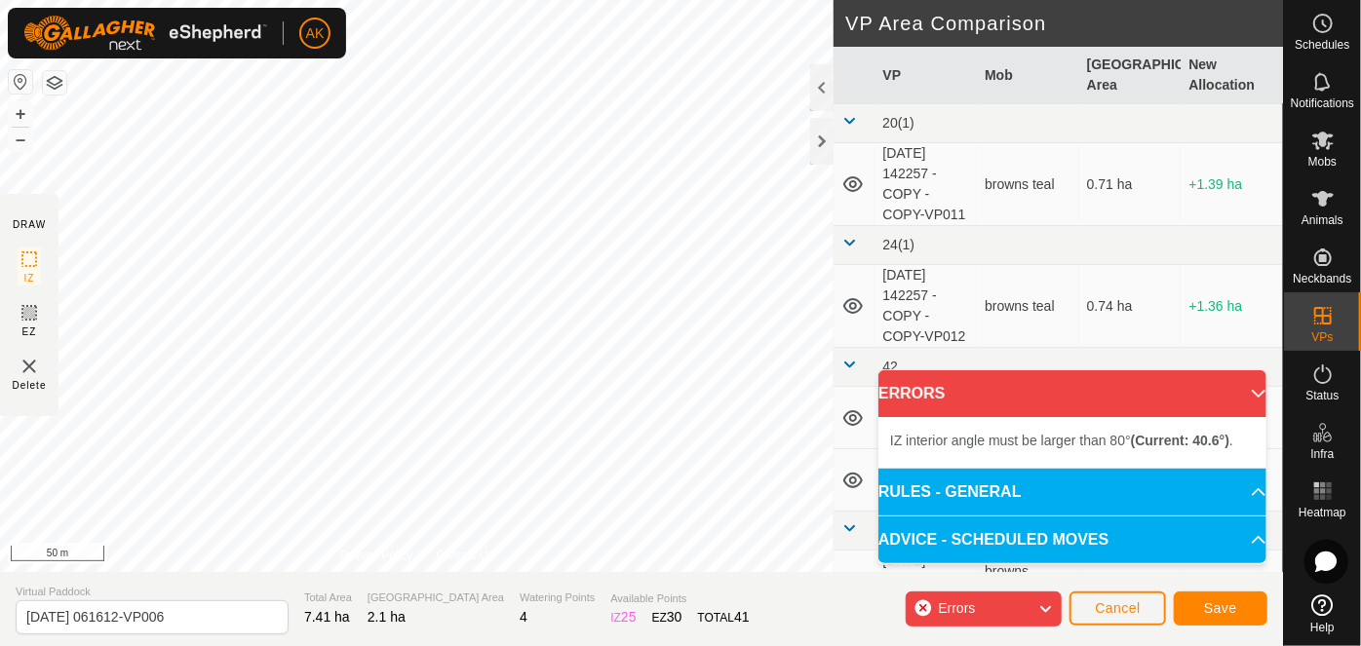
click at [498, 645] on html "AK Schedules Notifications Mobs Animals Neckbands VPs Status Infra Heatmap Help…" at bounding box center [680, 323] width 1361 height 646
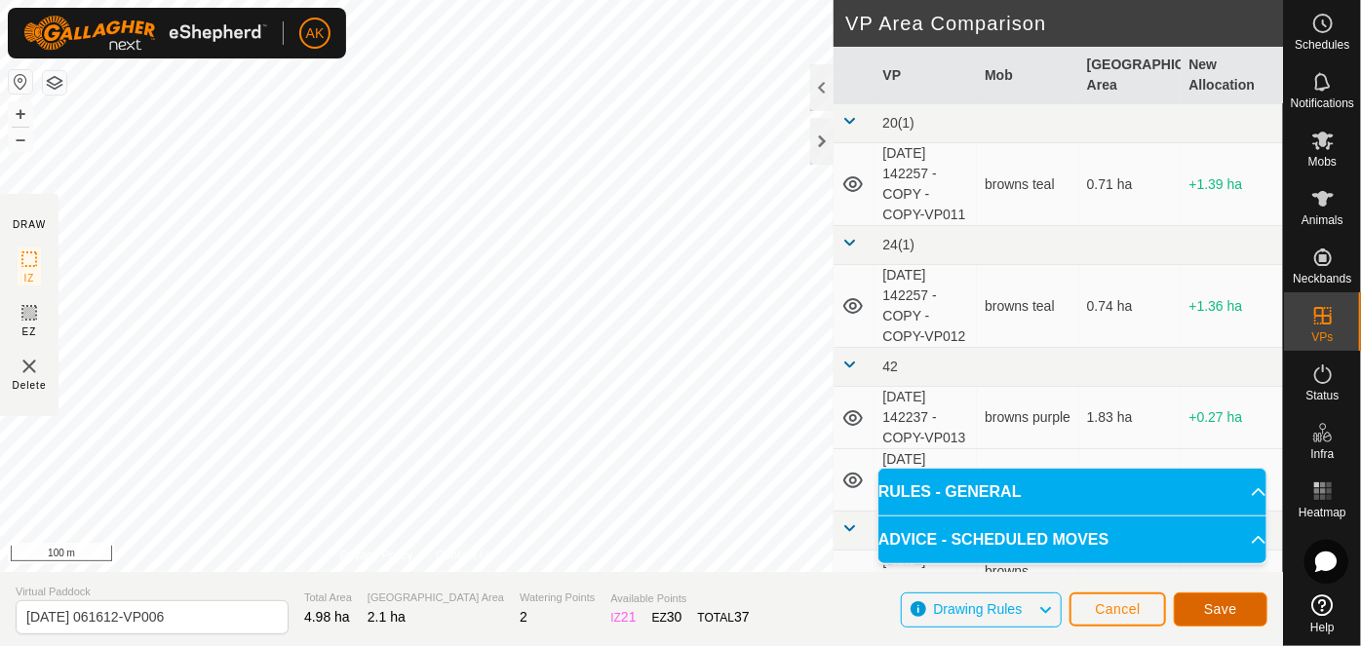
click at [1225, 614] on span "Save" at bounding box center [1220, 610] width 33 height 16
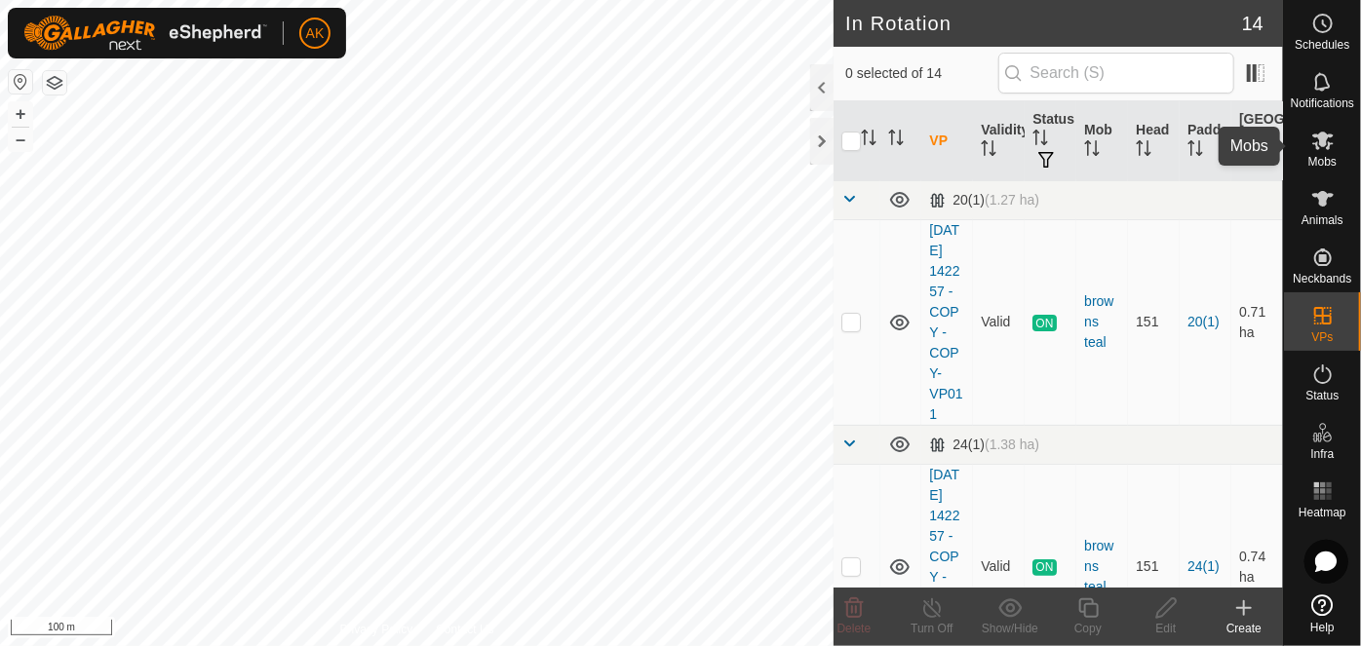
click at [1323, 148] on icon at bounding box center [1322, 140] width 23 height 23
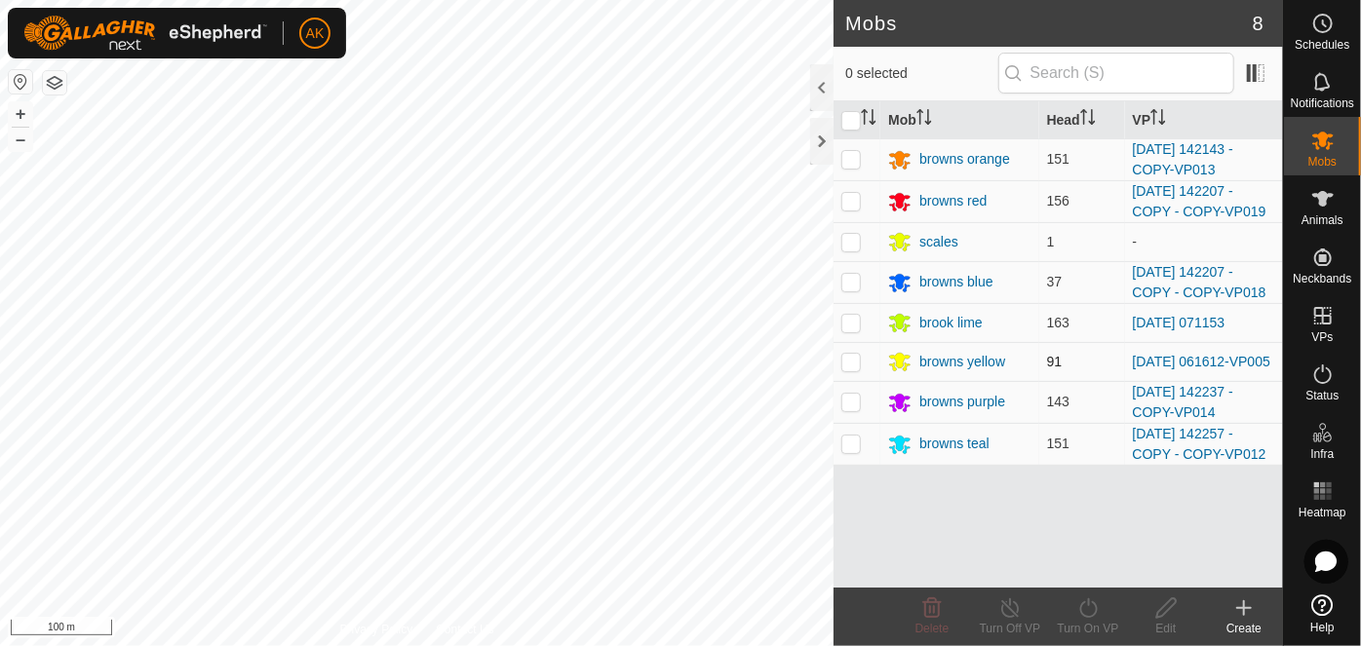
drag, startPoint x: 852, startPoint y: 365, endPoint x: 868, endPoint y: 369, distance: 16.1
click at [852, 365] on p-checkbox at bounding box center [851, 362] width 20 height 16
checkbox input "true"
click at [1094, 615] on icon at bounding box center [1088, 609] width 18 height 20
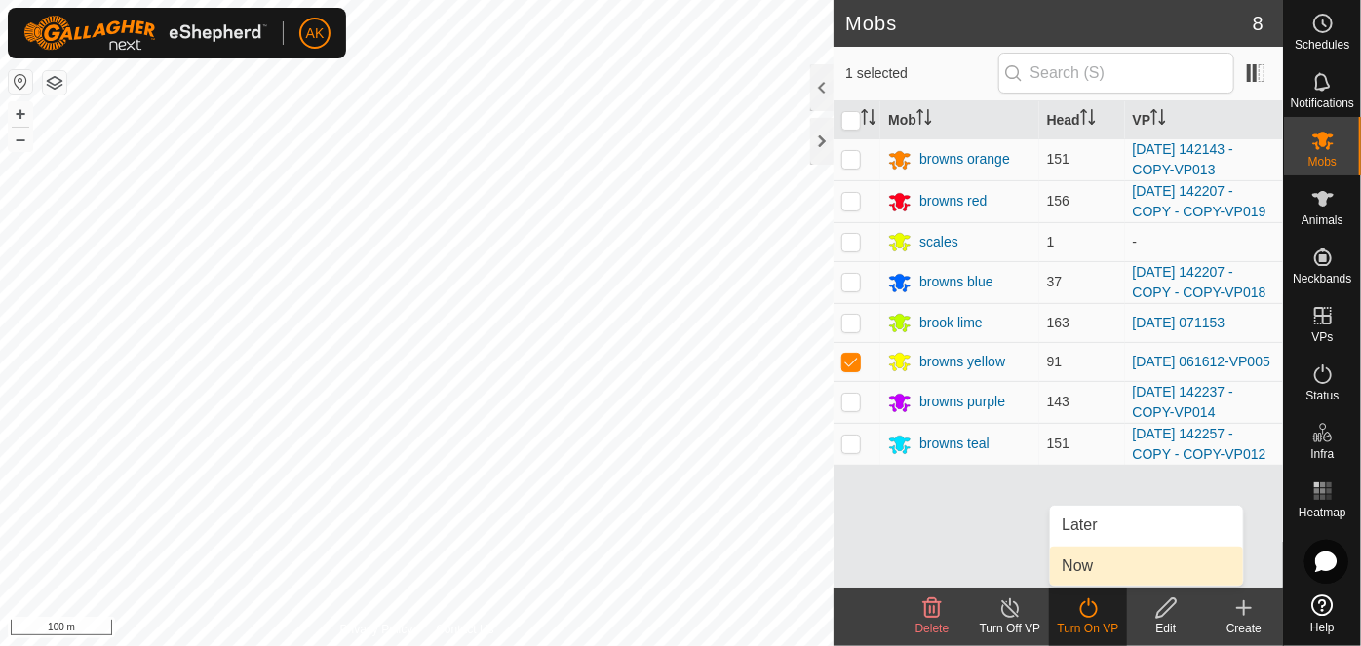
click at [1074, 571] on link "Now" at bounding box center [1146, 566] width 193 height 39
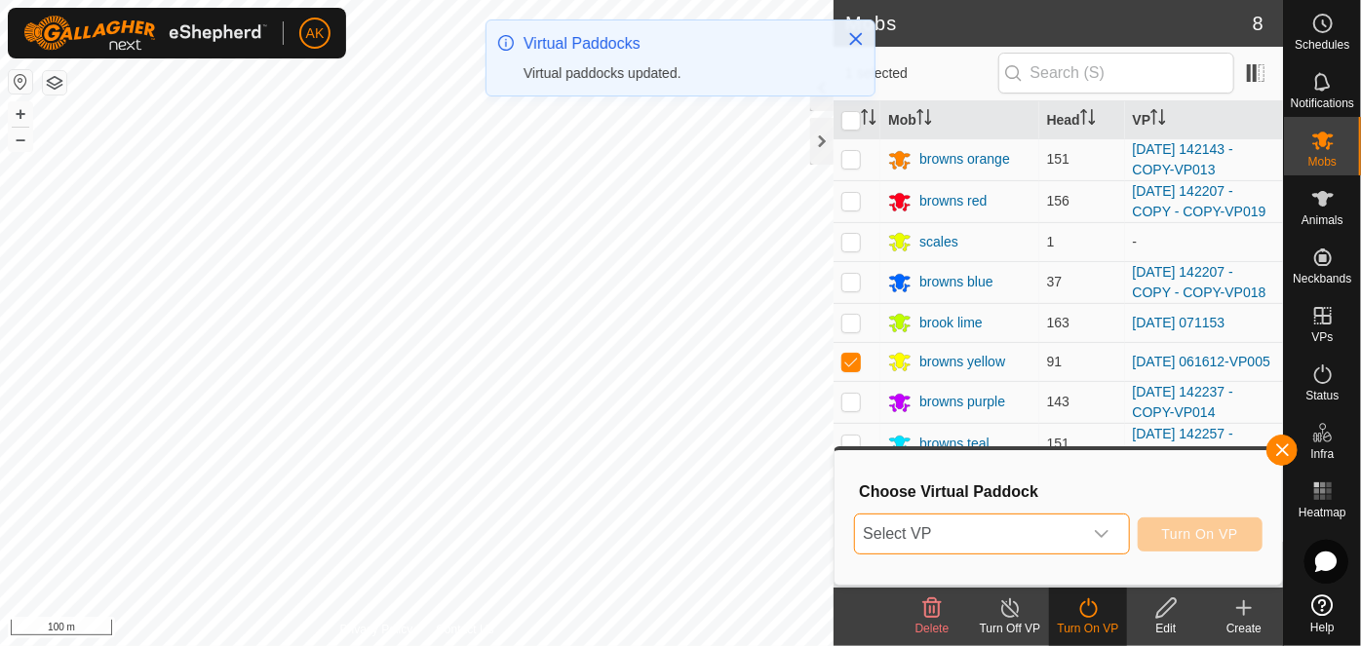
click at [999, 529] on span "Select VP" at bounding box center [968, 534] width 226 height 39
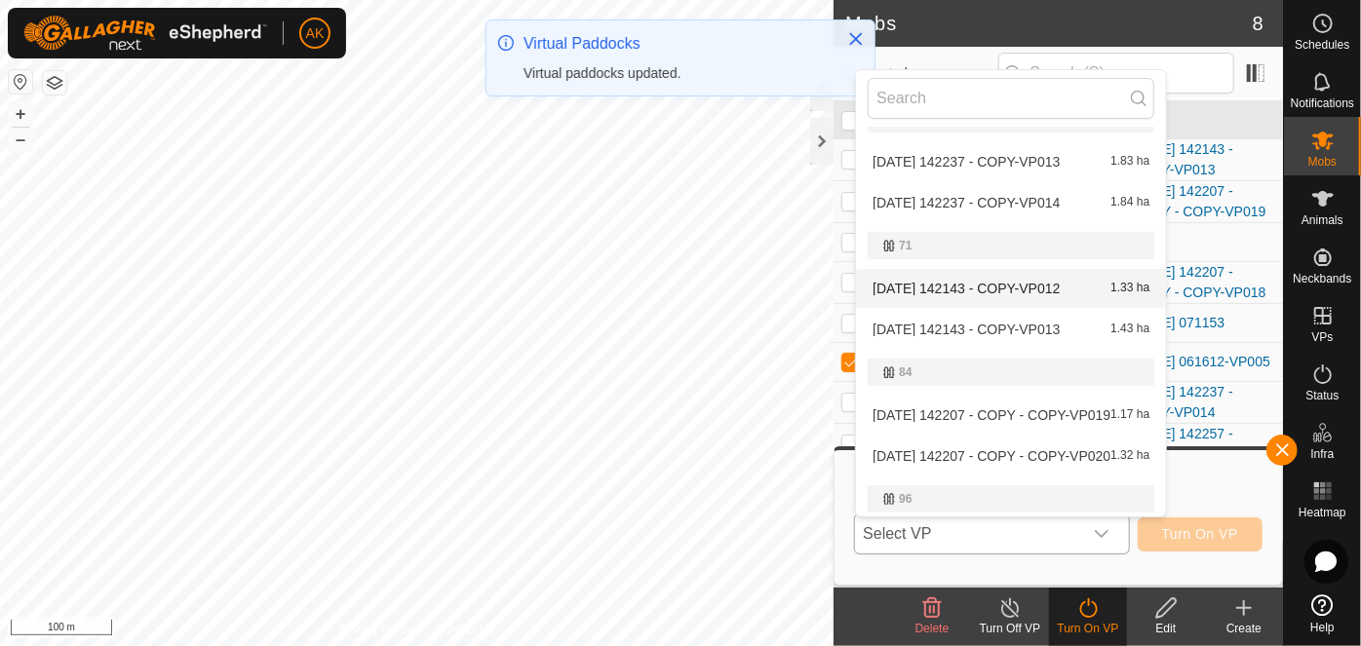
scroll to position [298, 0]
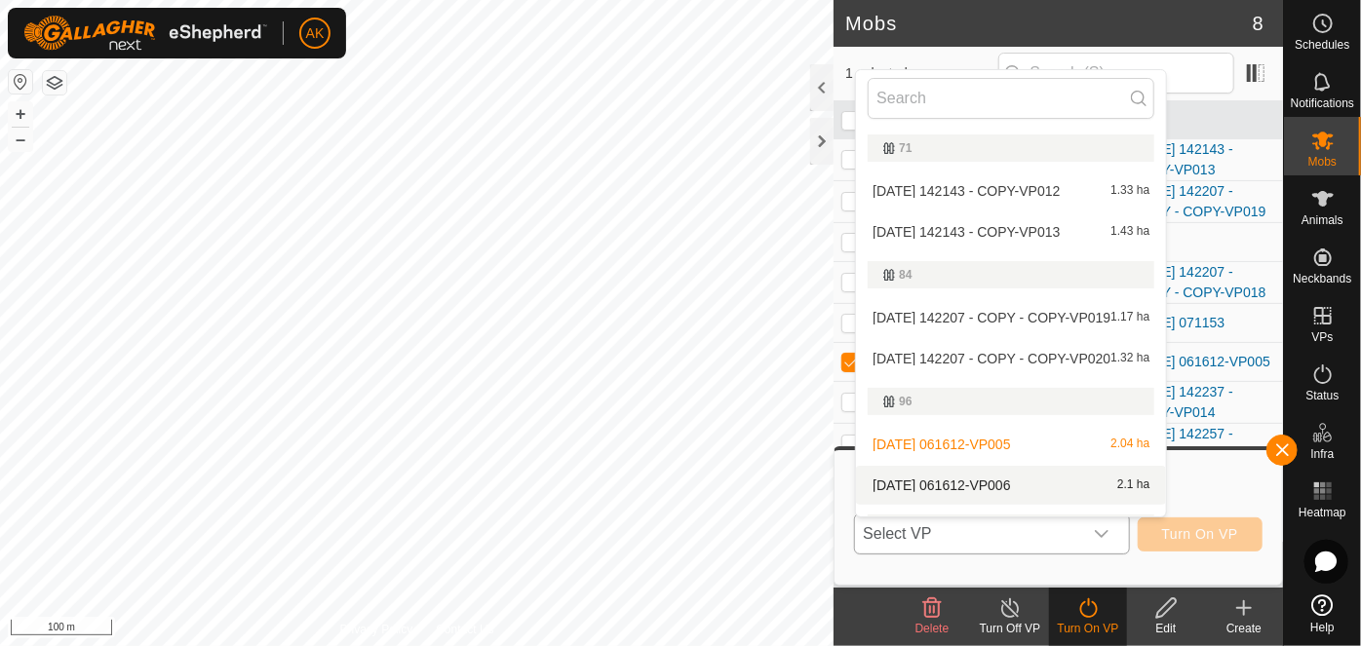
click at [987, 484] on li "[DATE] 061612-VP006 2.1 ha" at bounding box center [1011, 485] width 310 height 39
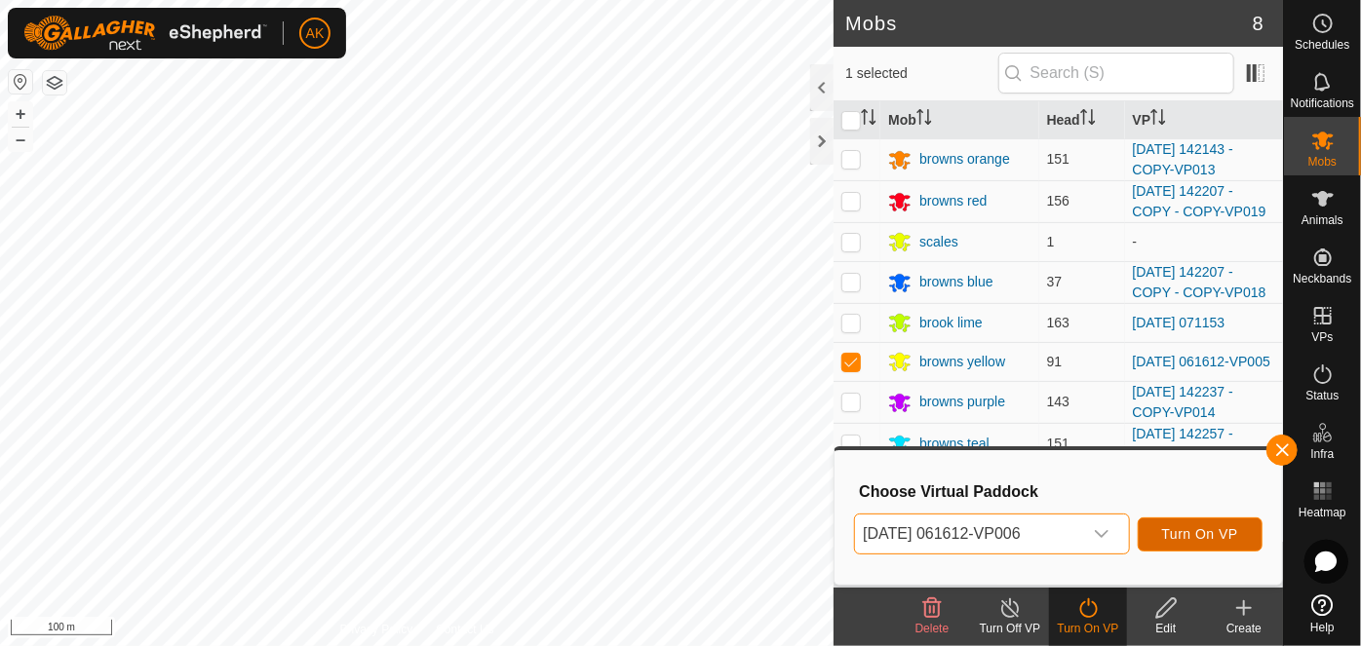
click at [1170, 538] on span "Turn On VP" at bounding box center [1200, 535] width 76 height 16
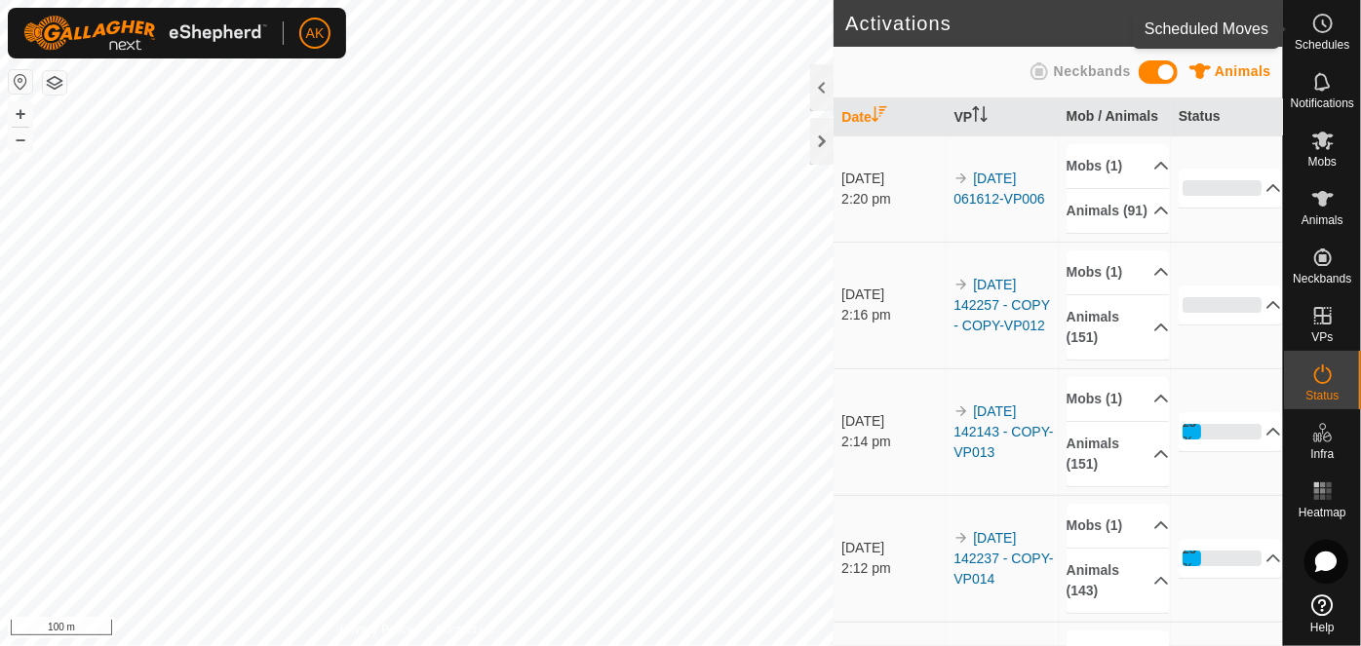
click at [1320, 21] on icon at bounding box center [1322, 23] width 23 height 23
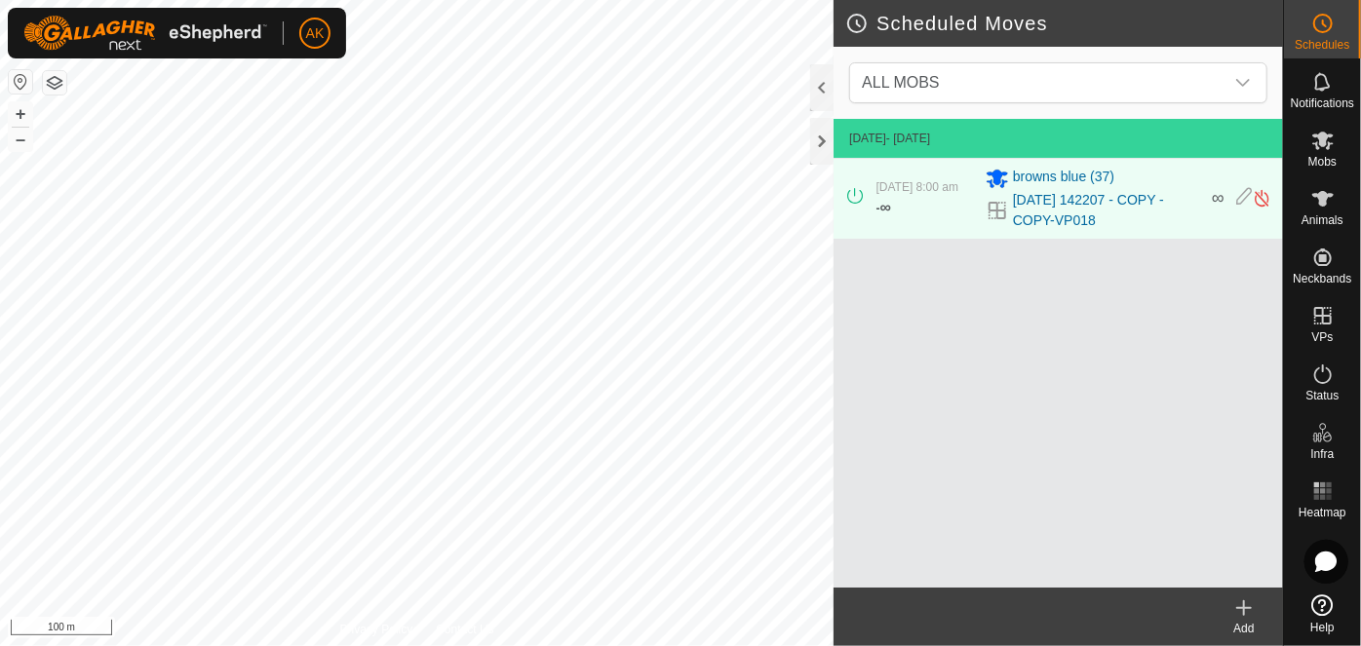
click at [1246, 608] on icon at bounding box center [1244, 608] width 14 height 0
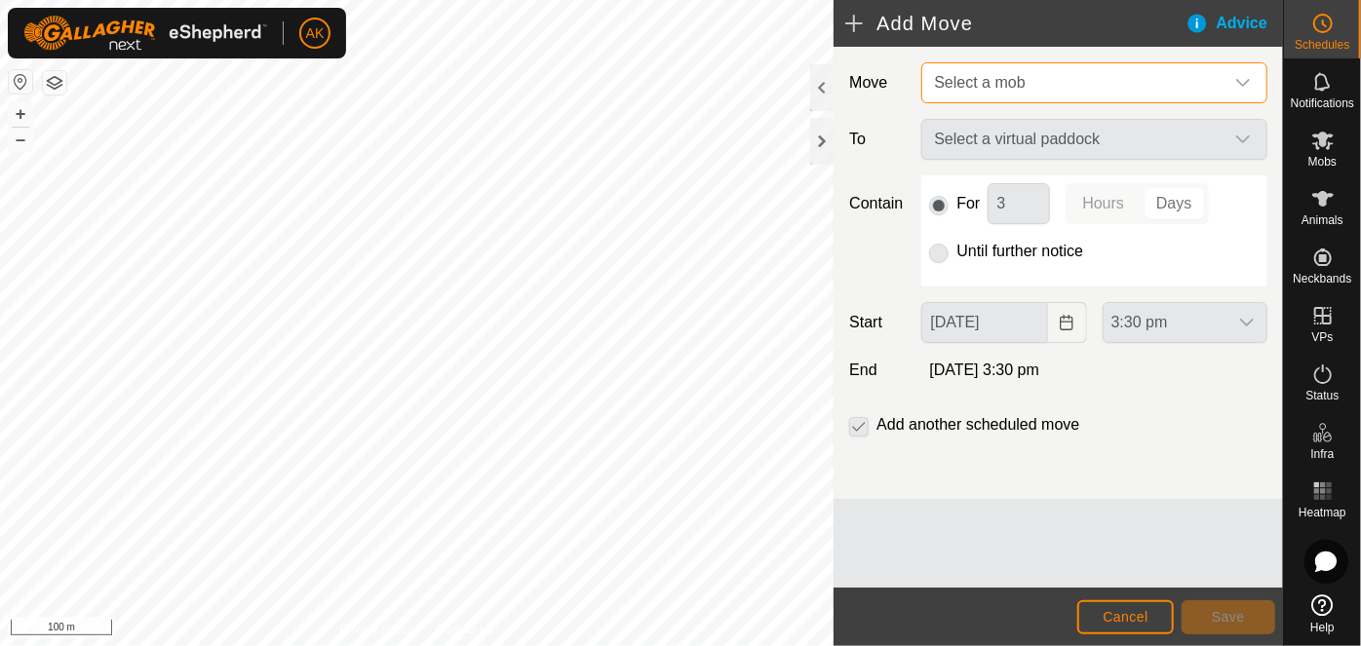
click at [1030, 73] on span "Select a mob" at bounding box center [1074, 82] width 297 height 39
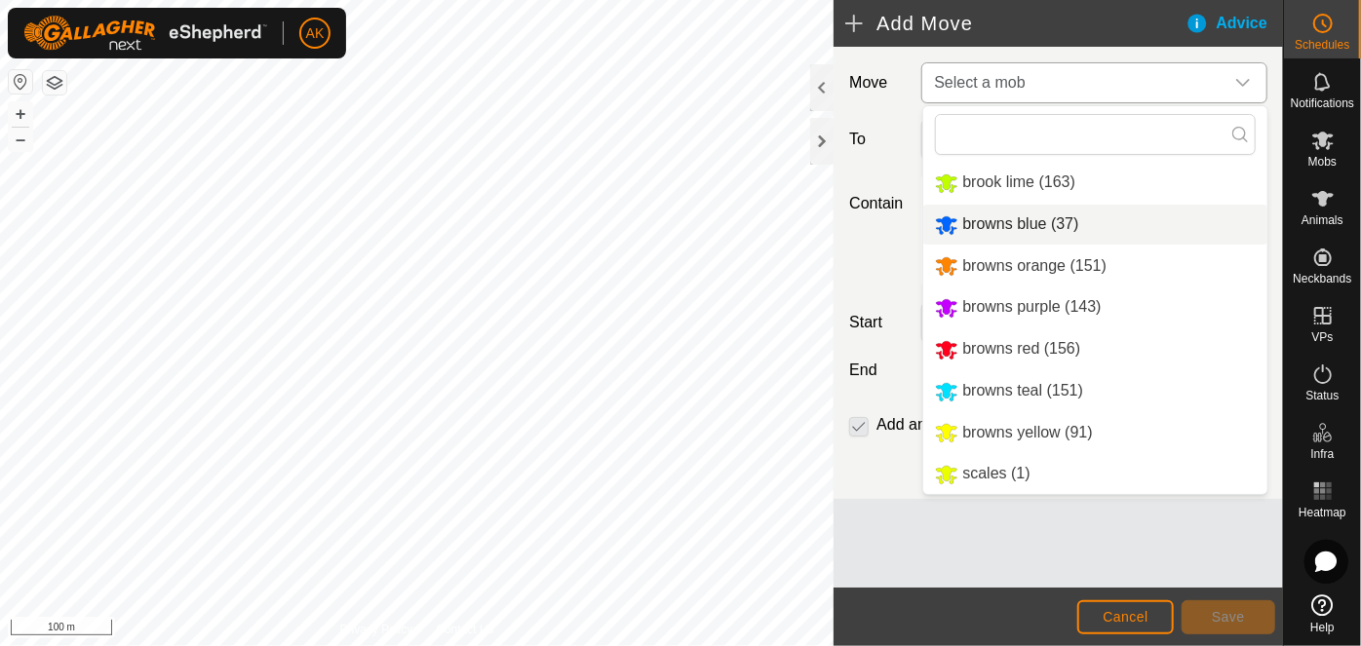
click at [993, 225] on li "browns blue (37)" at bounding box center [1095, 225] width 344 height 40
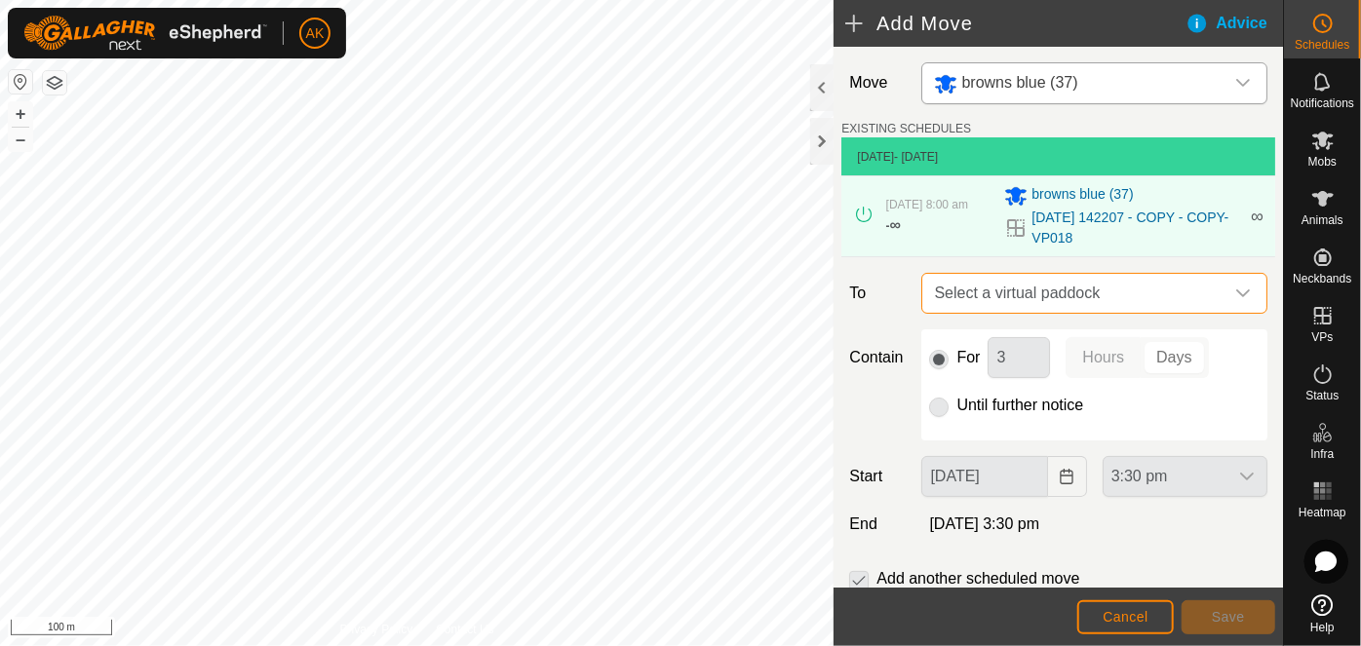
click at [970, 297] on span "Select a virtual paddock" at bounding box center [1074, 293] width 297 height 39
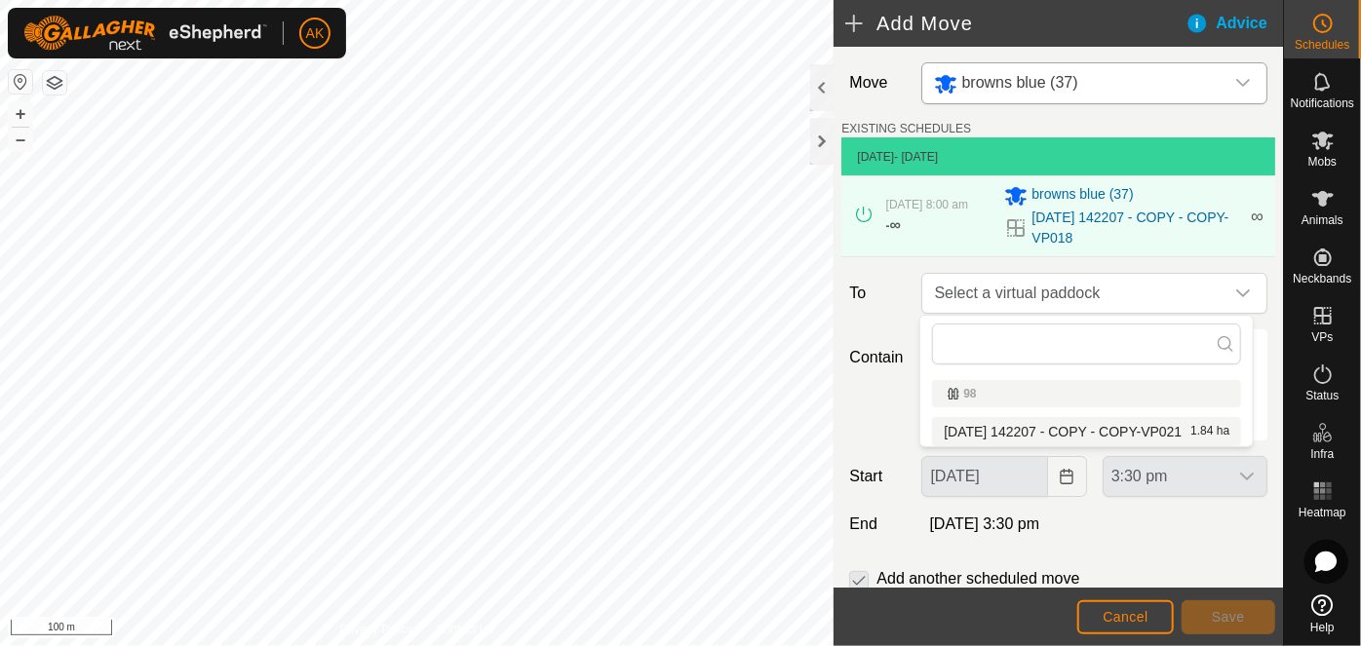
click at [989, 436] on li "[DATE] 142207 - COPY - COPY-VP021 1.84 ha" at bounding box center [1086, 431] width 309 height 29
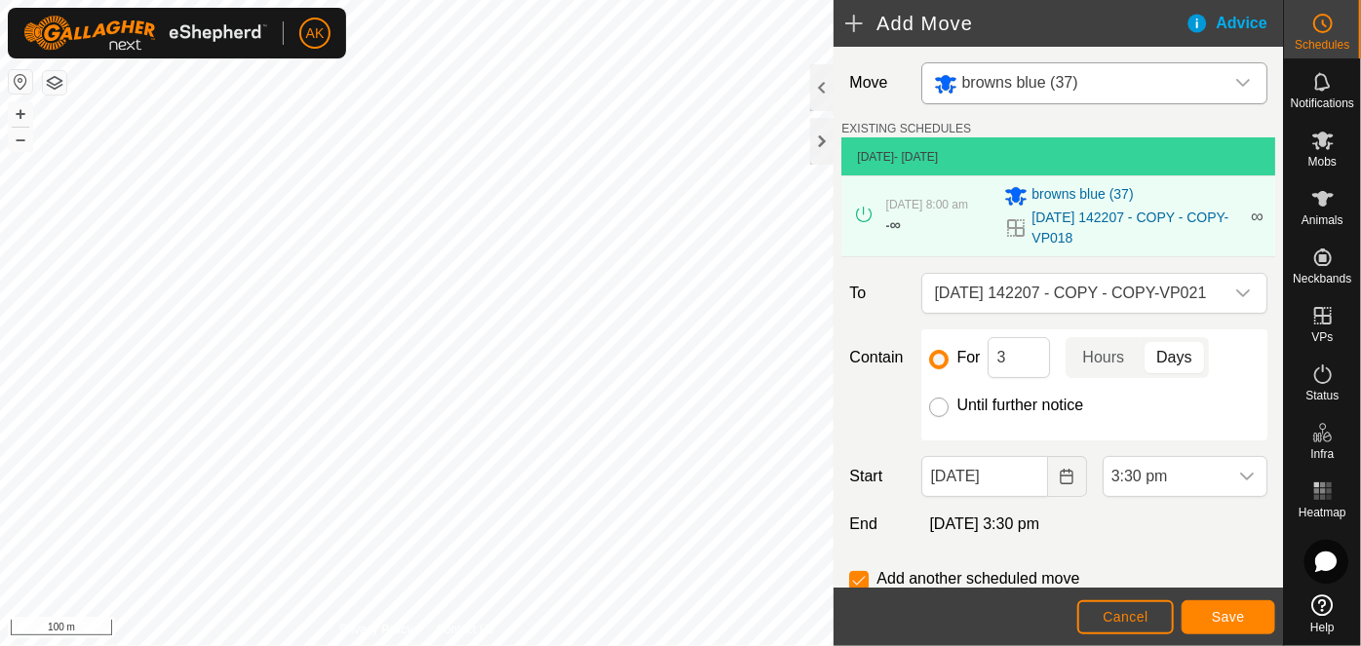
drag, startPoint x: 942, startPoint y: 406, endPoint x: 1033, endPoint y: 468, distance: 110.1
click at [944, 406] on input "Until further notice" at bounding box center [939, 408] width 20 height 20
radio input "true"
checkbox input "false"
click at [1061, 483] on icon "Choose Date" at bounding box center [1067, 477] width 13 height 16
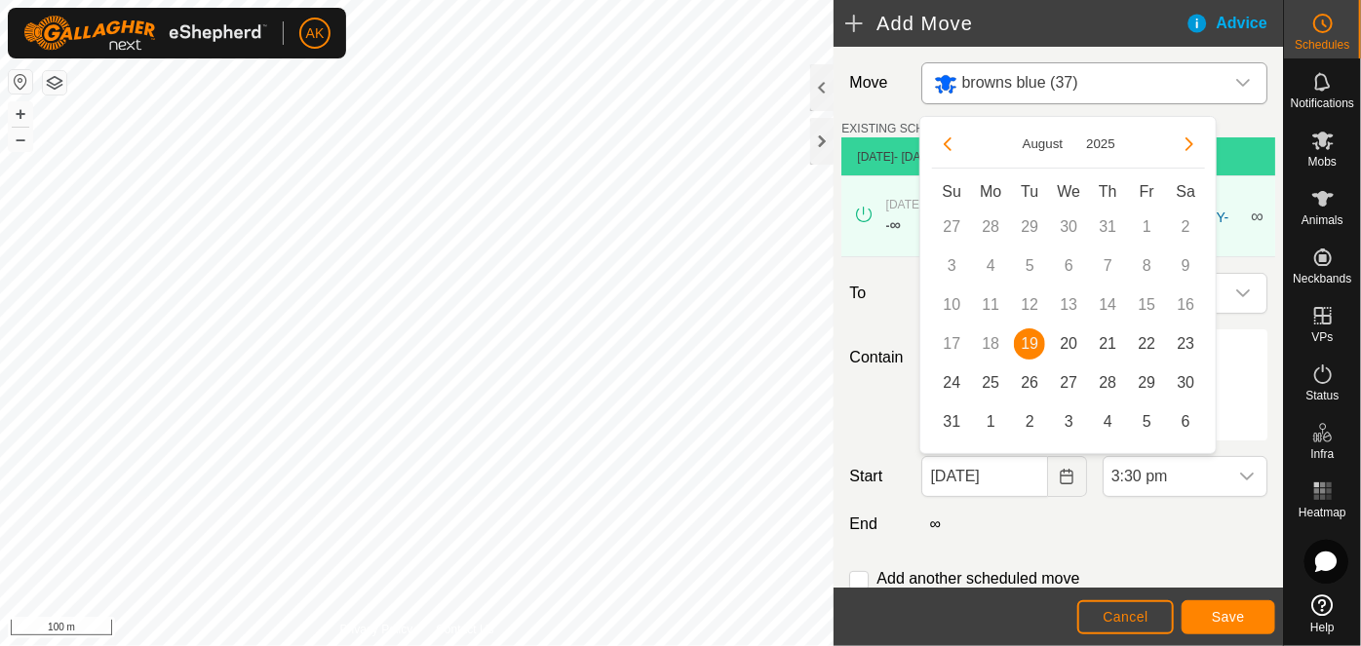
click at [1066, 340] on span "20" at bounding box center [1068, 344] width 31 height 31
type input "[DATE]"
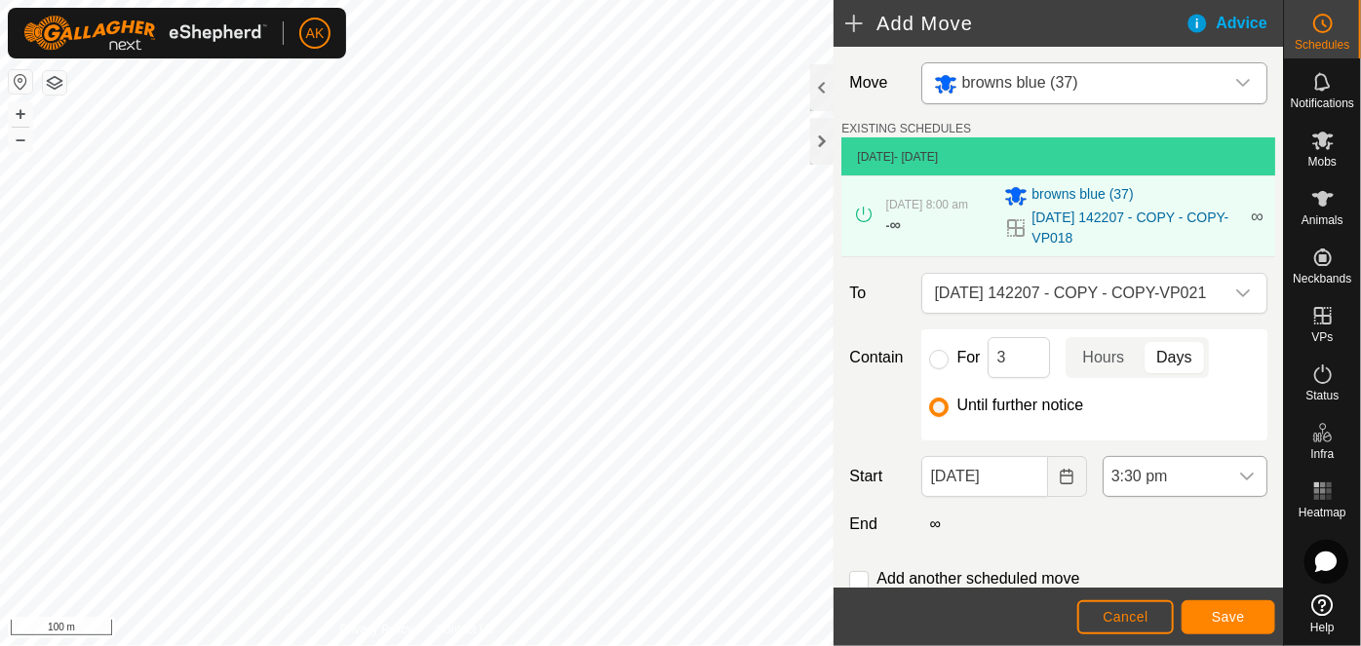
click at [1138, 479] on span "3:30 pm" at bounding box center [1166, 476] width 124 height 39
click at [1150, 438] on li "8:00 am" at bounding box center [1175, 437] width 158 height 39
click at [1219, 614] on span "Save" at bounding box center [1228, 617] width 33 height 16
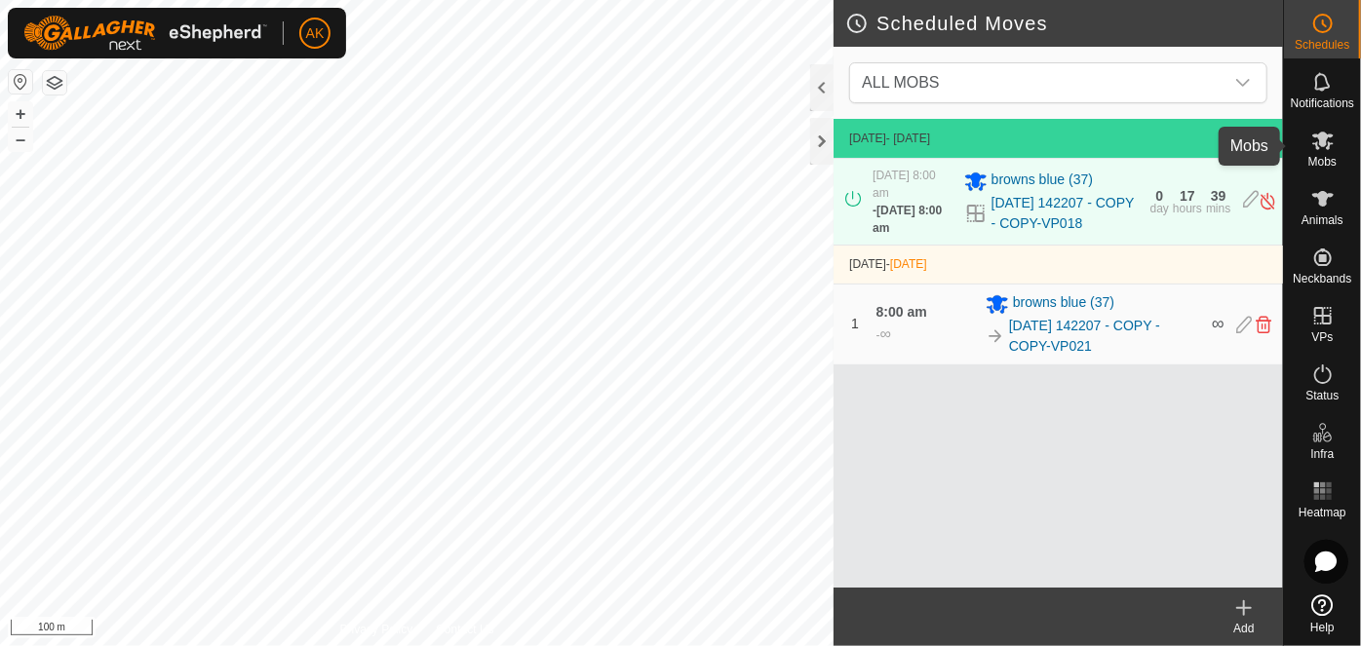
click at [1325, 143] on icon at bounding box center [1322, 141] width 21 height 19
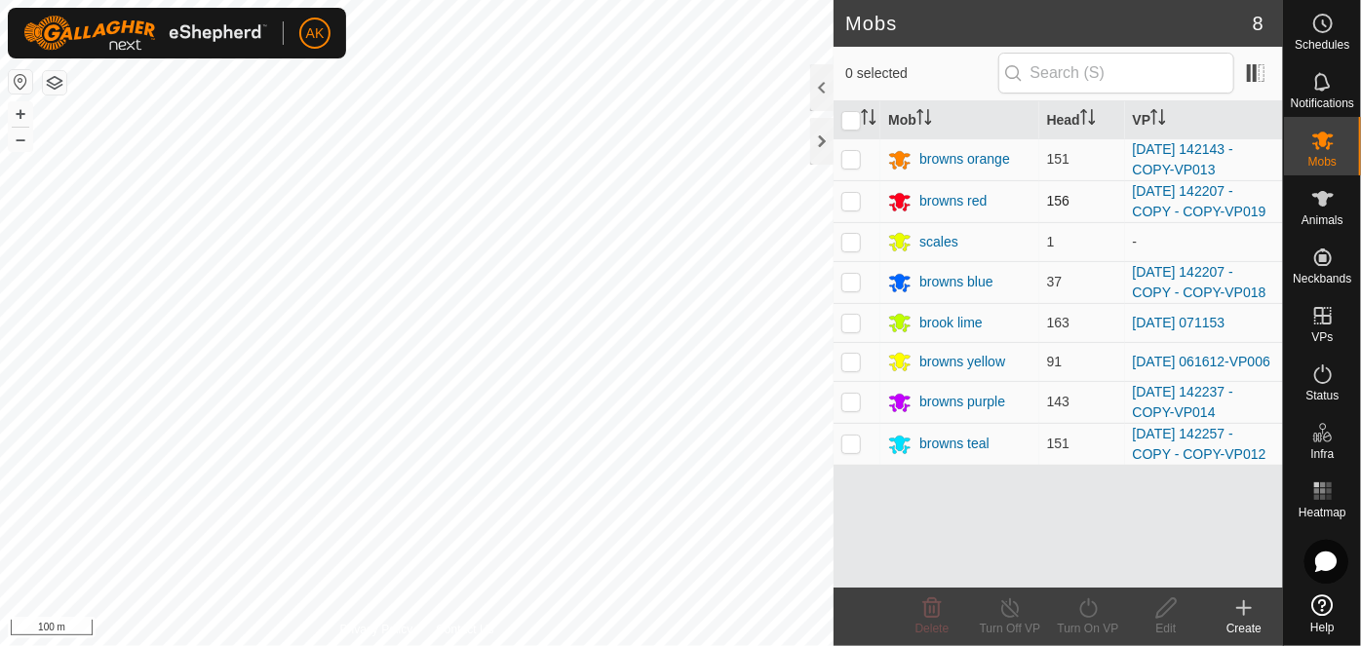
click at [842, 196] on p-checkbox at bounding box center [851, 201] width 20 height 16
checkbox input "true"
click at [1086, 607] on icon at bounding box center [1088, 608] width 24 height 23
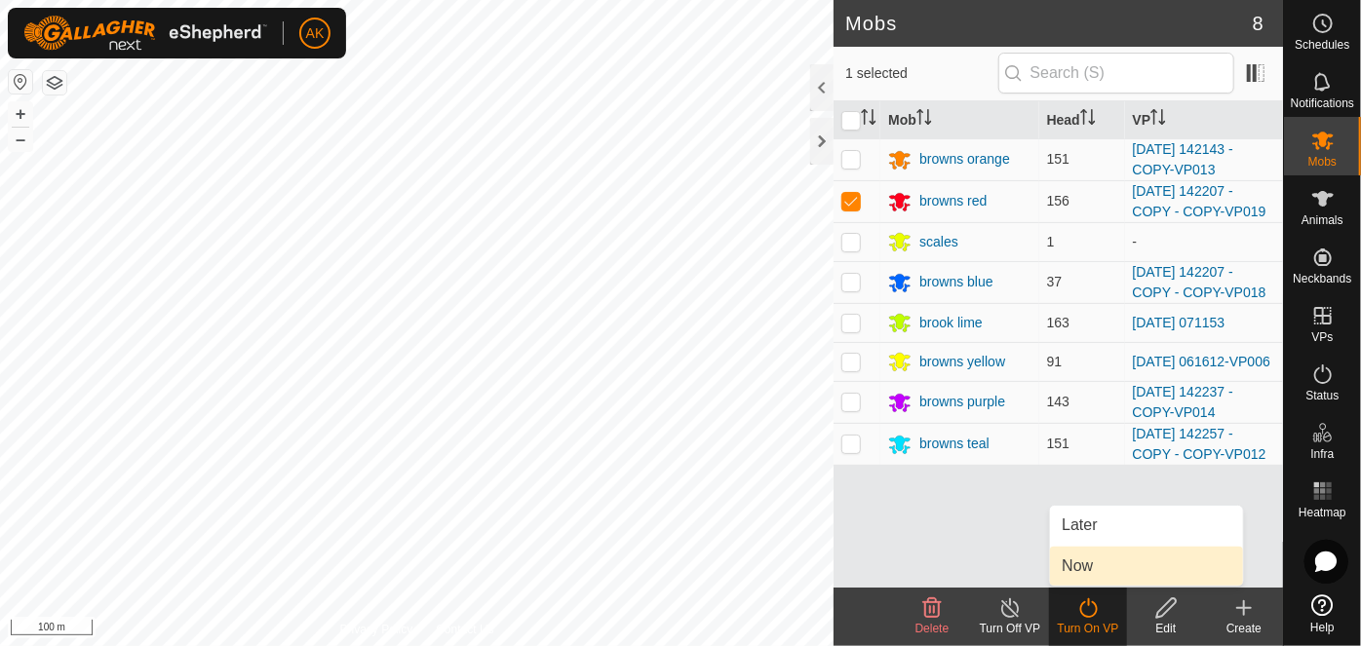
click at [1074, 566] on link "Now" at bounding box center [1146, 566] width 193 height 39
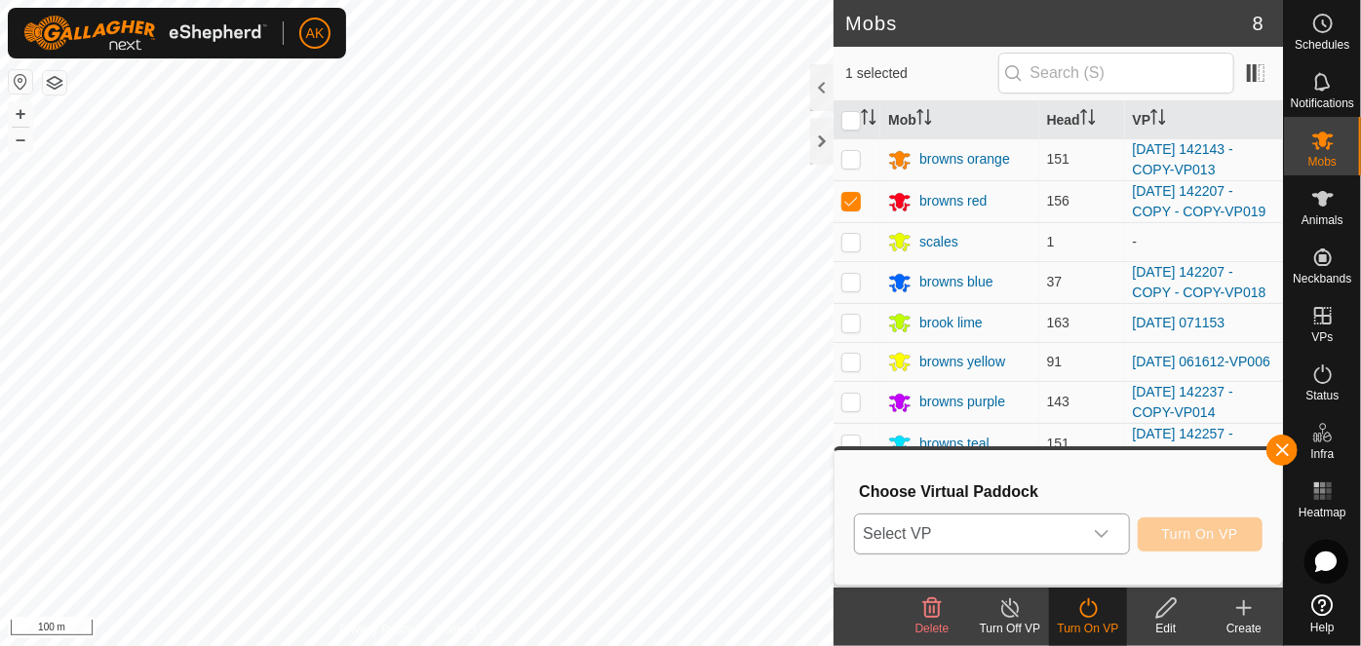
click at [1006, 530] on span "Select VP" at bounding box center [968, 534] width 226 height 39
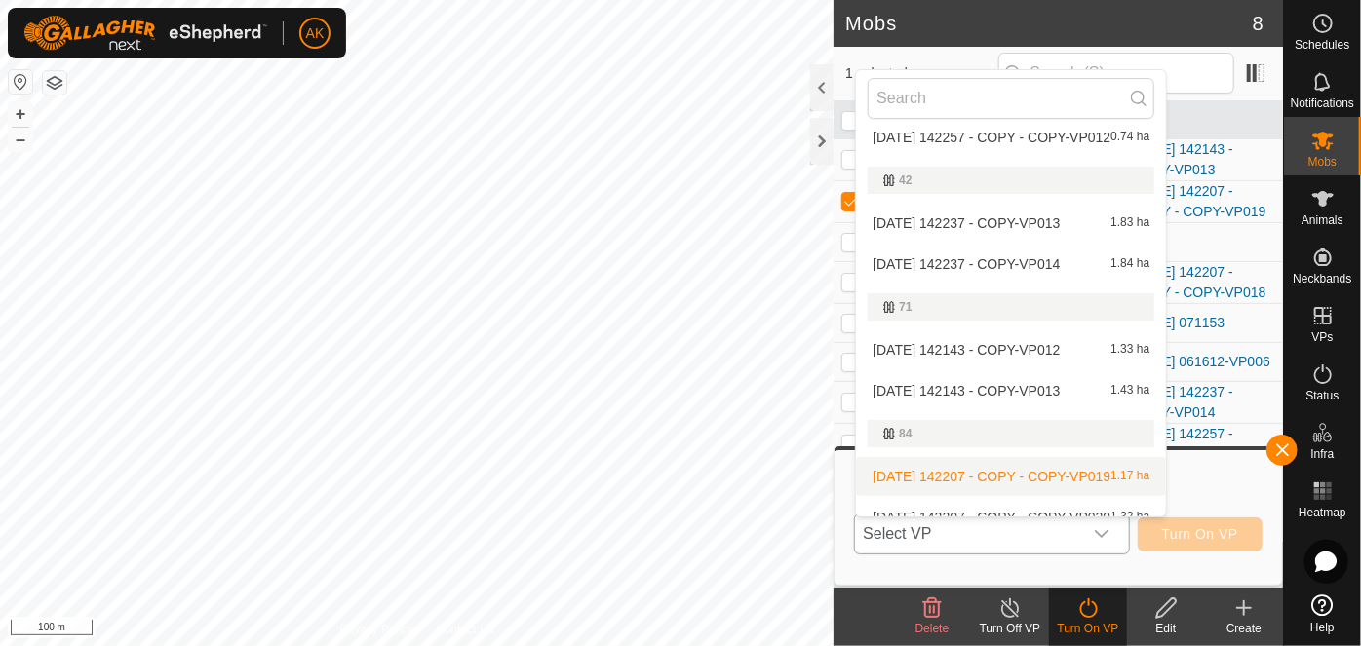
scroll to position [387, 0]
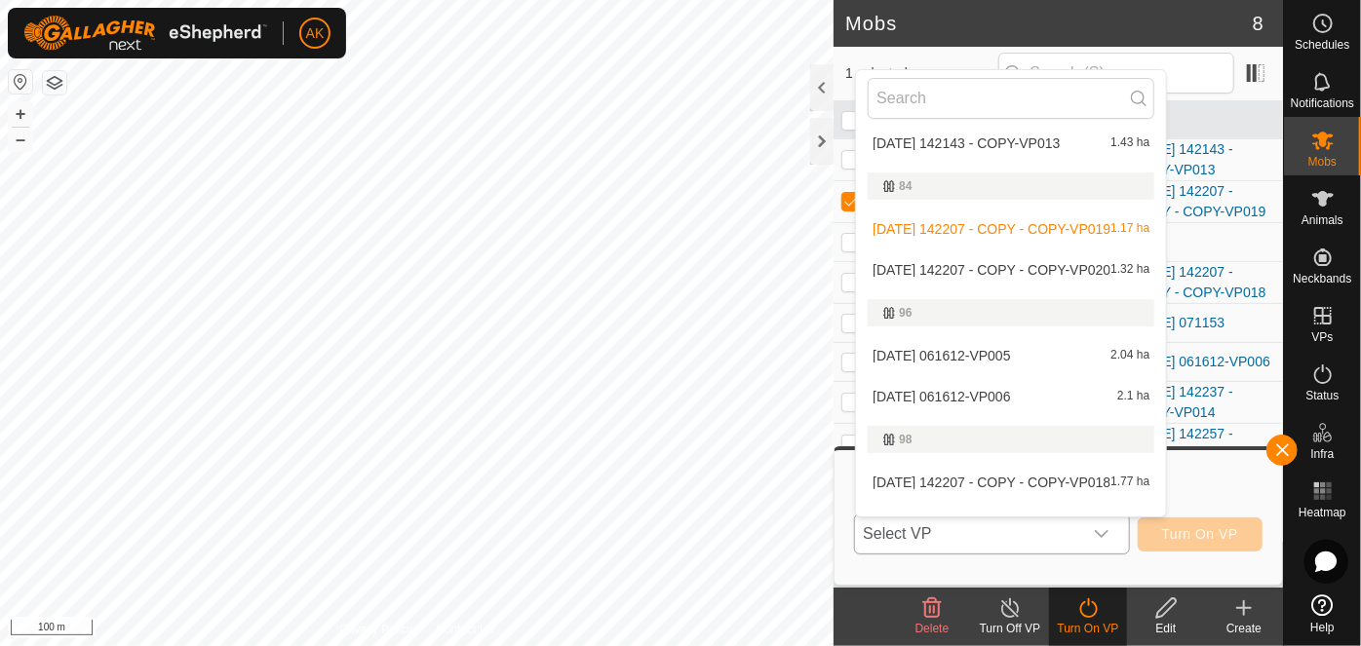
click at [986, 265] on li "[DATE] 142207 - COPY - COPY-VP020 1.32 ha" at bounding box center [1011, 270] width 310 height 39
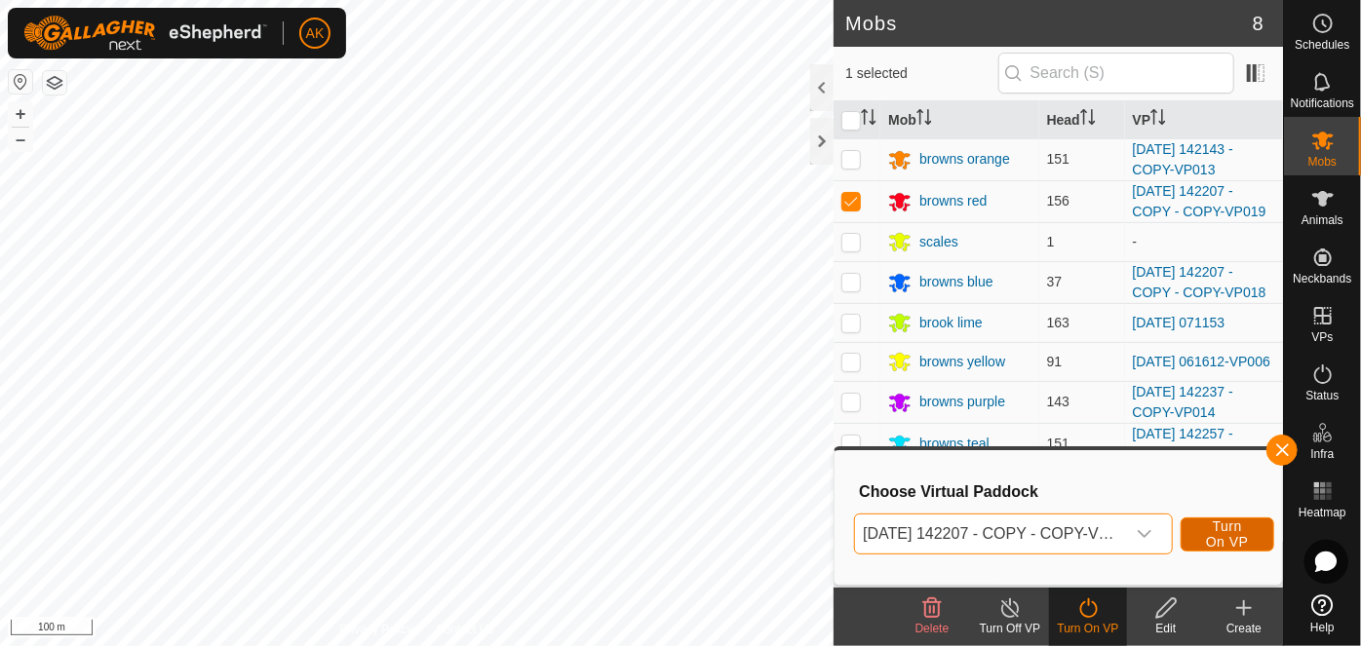
click at [1235, 536] on span "Turn On VP" at bounding box center [1227, 534] width 45 height 31
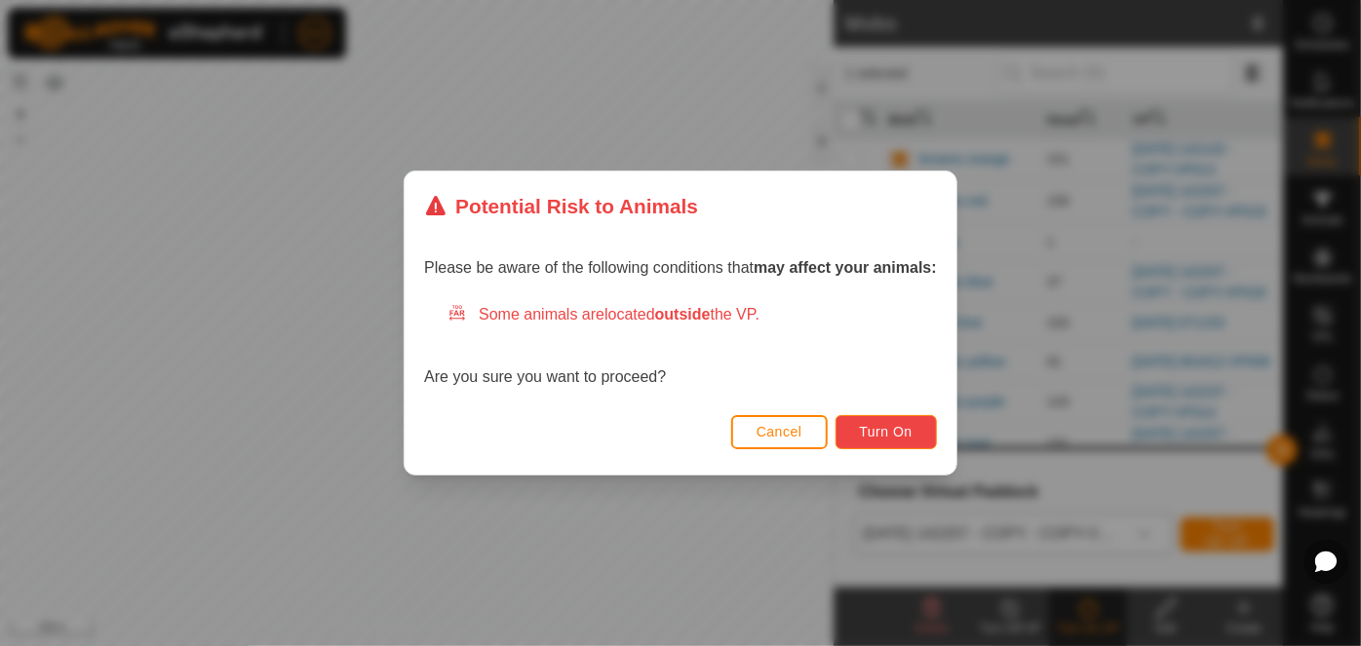
click at [918, 429] on button "Turn On" at bounding box center [886, 432] width 101 height 34
